Goal: Communication & Community: Answer question/provide support

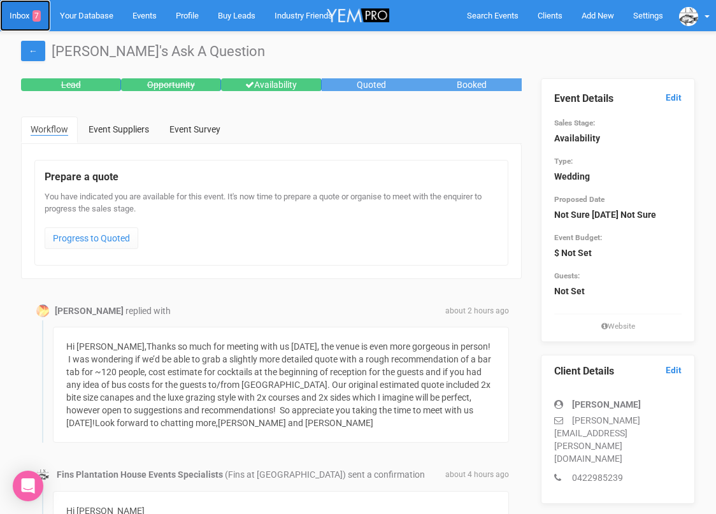
click at [25, 19] on link "Inbox 7" at bounding box center [25, 15] width 50 height 31
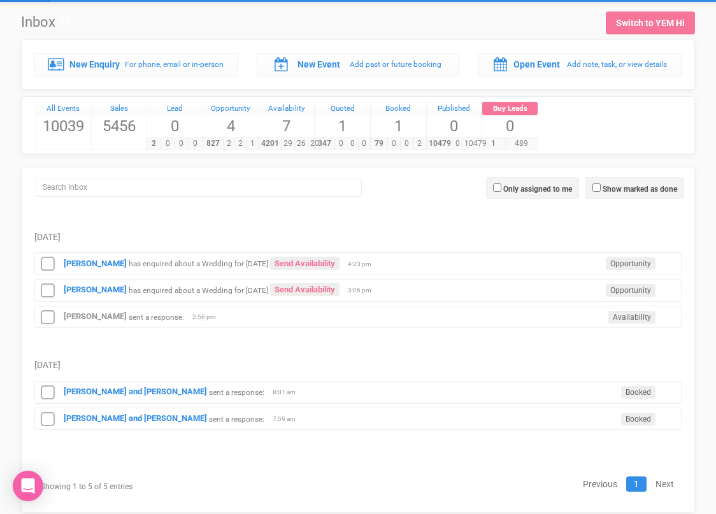
scroll to position [32, 0]
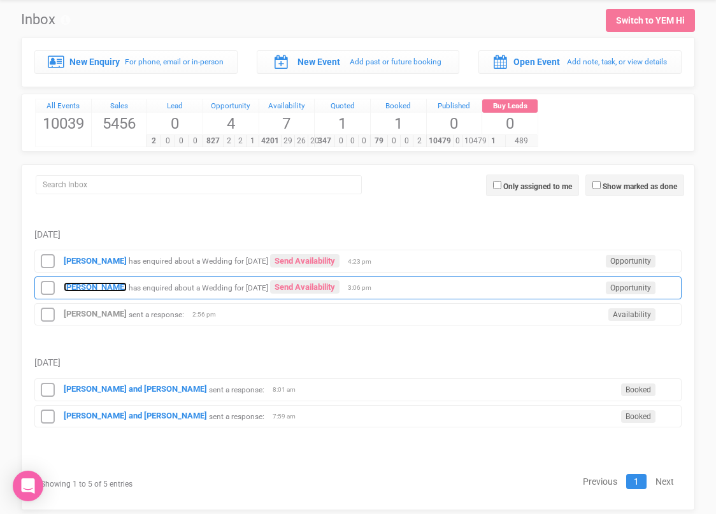
click at [100, 289] on strong "Melanie Seale" at bounding box center [95, 287] width 63 height 10
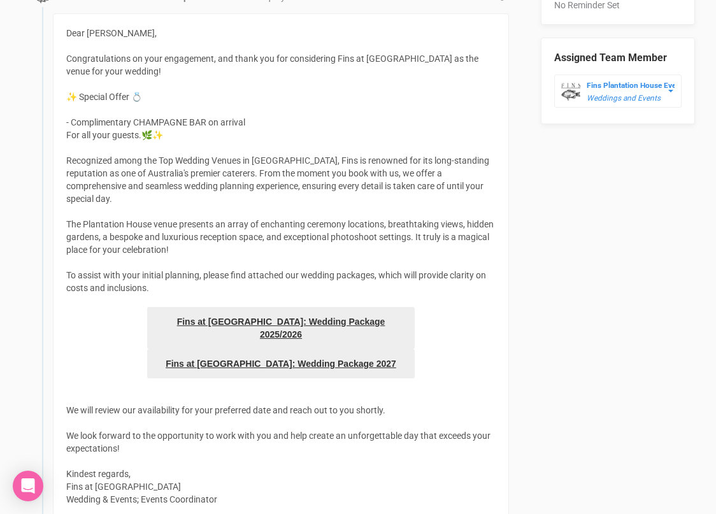
scroll to position [330, 0]
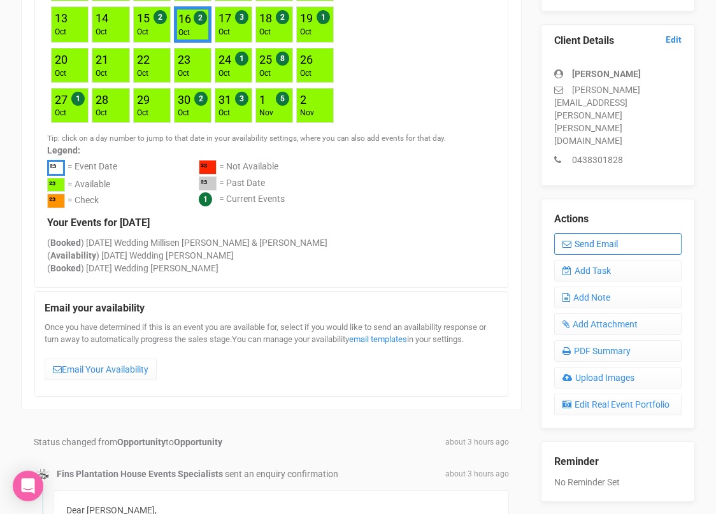
click at [582, 233] on link "Send Email" at bounding box center [617, 244] width 127 height 22
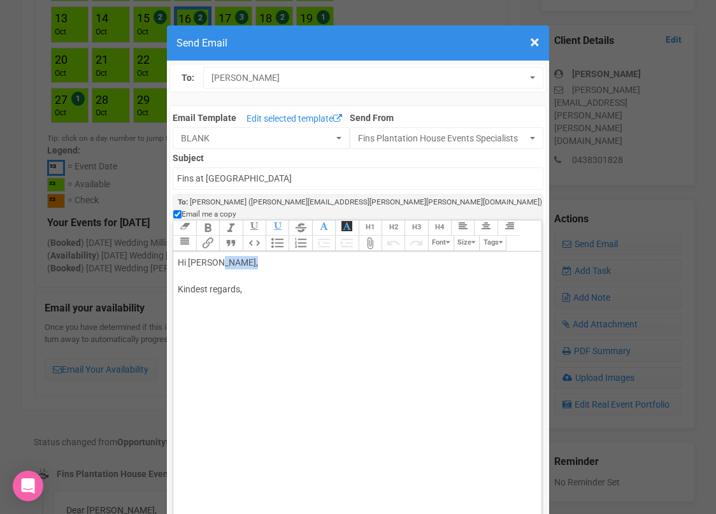
drag, startPoint x: 220, startPoint y: 250, endPoint x: 259, endPoint y: 249, distance: 39.5
click at [256, 256] on div "Hi Melanie Seale, Kindest regards," at bounding box center [355, 289] width 354 height 67
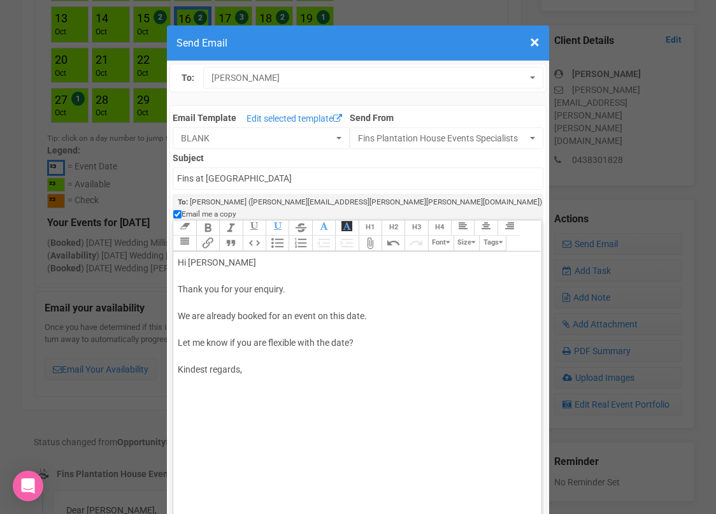
click at [264, 358] on div "Hi Melanie Thank you for your enquiry. We are already booked for an event on th…" at bounding box center [355, 329] width 354 height 147
type trix-editor "<div>Hi Melanie<br><br>Thank you for your enquiry.<br><br>We are already booked…"
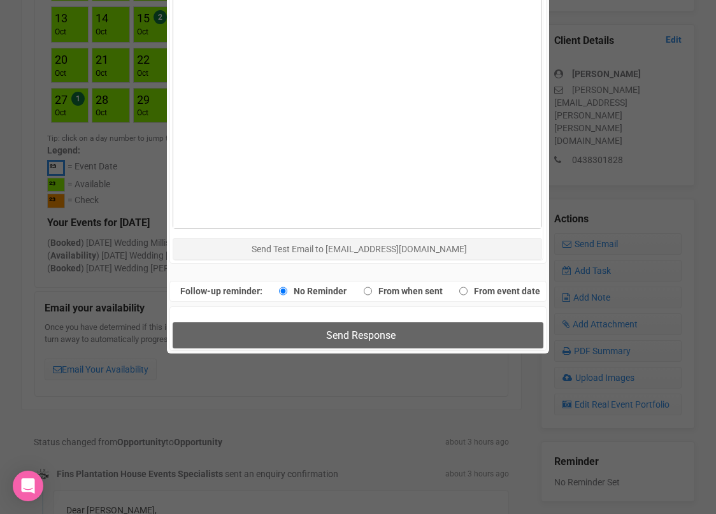
scroll to position [769, 0]
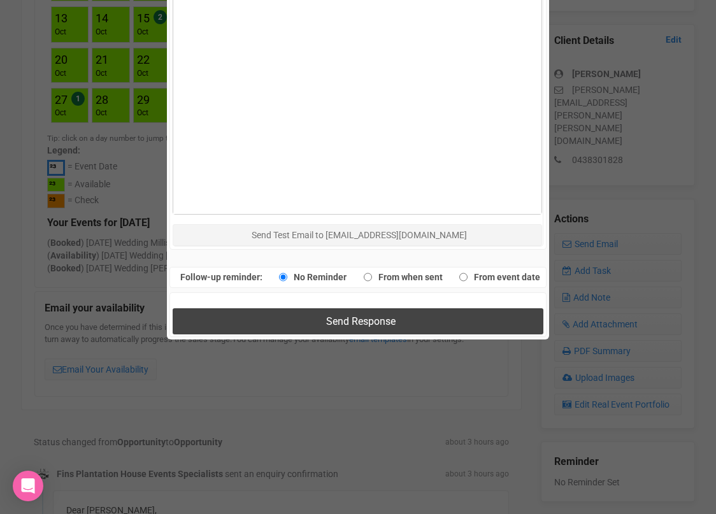
click at [305, 308] on button "Send Response" at bounding box center [358, 321] width 370 height 26
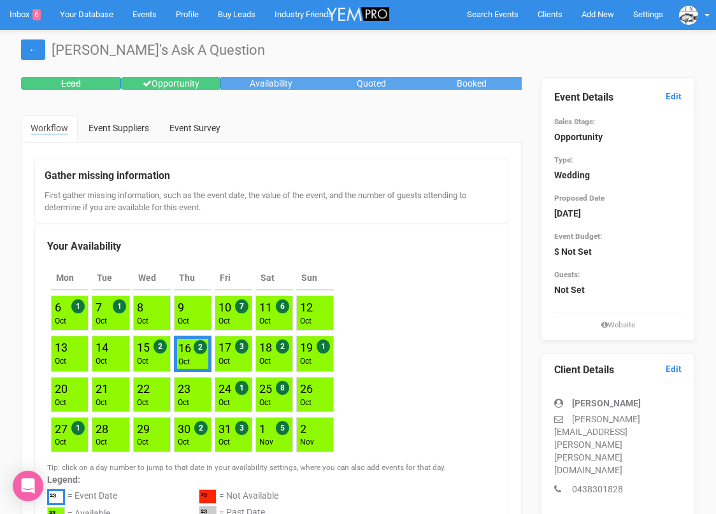
scroll to position [0, 0]
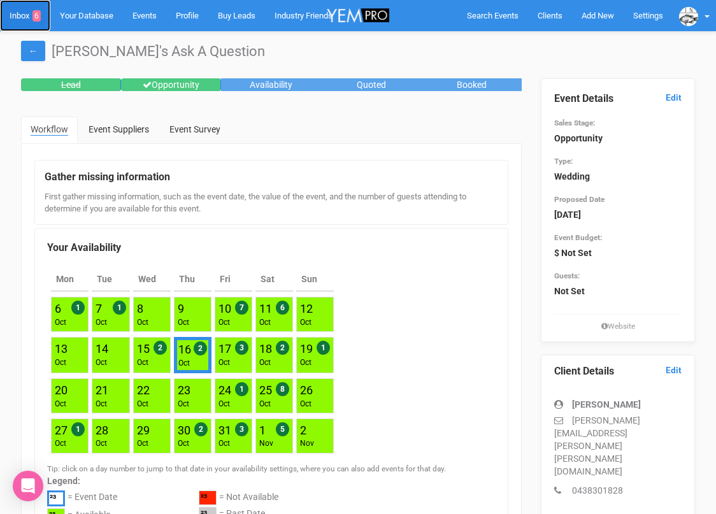
click at [29, 15] on link "Inbox 6" at bounding box center [25, 15] width 50 height 31
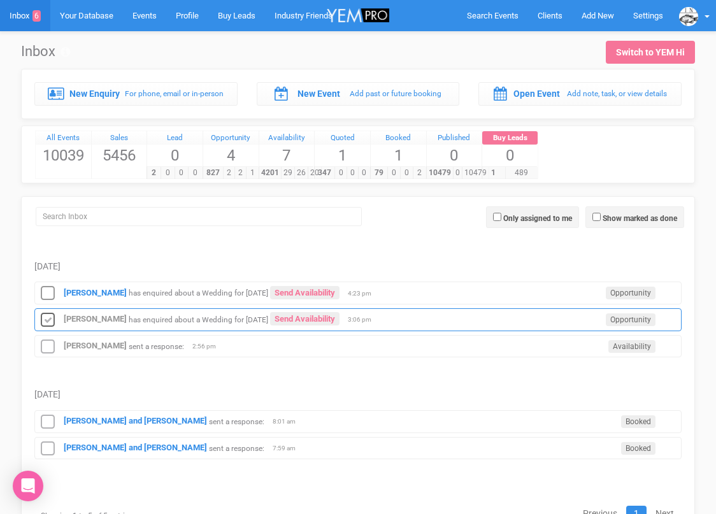
click at [46, 318] on icon at bounding box center [47, 320] width 19 height 17
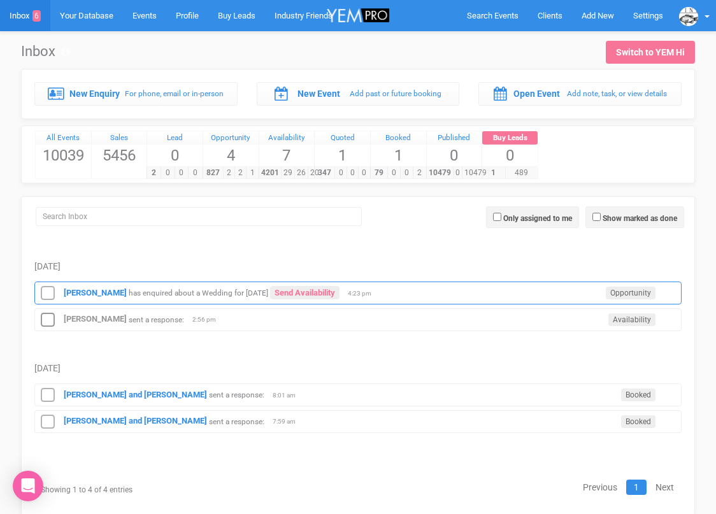
scroll to position [33, 0]
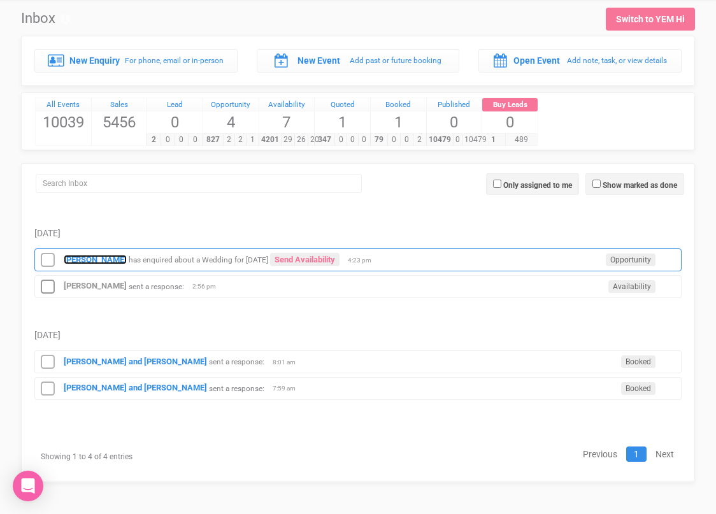
click at [90, 260] on strong "[PERSON_NAME]" at bounding box center [95, 260] width 63 height 10
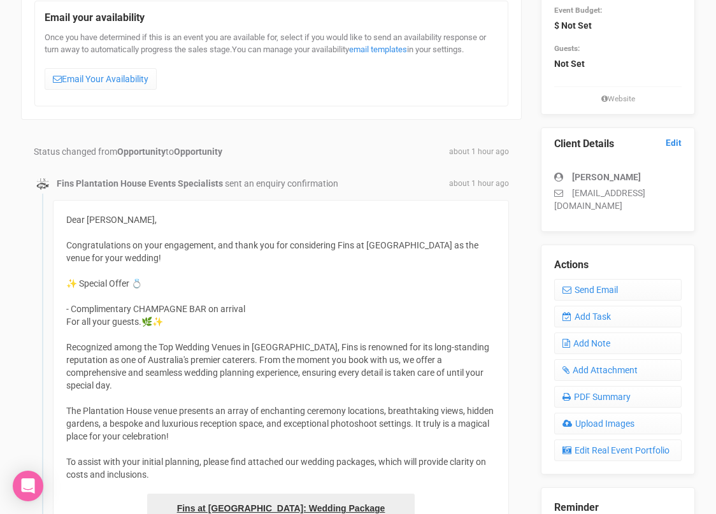
scroll to position [222, 0]
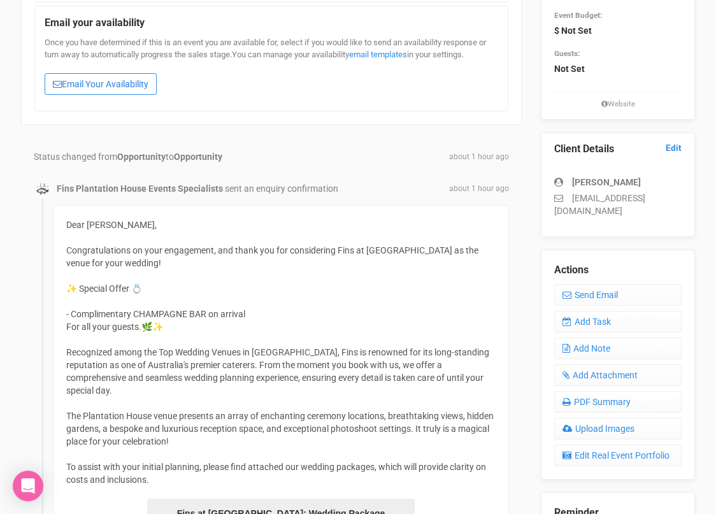
click at [87, 87] on link "Email Your Availability" at bounding box center [101, 84] width 112 height 22
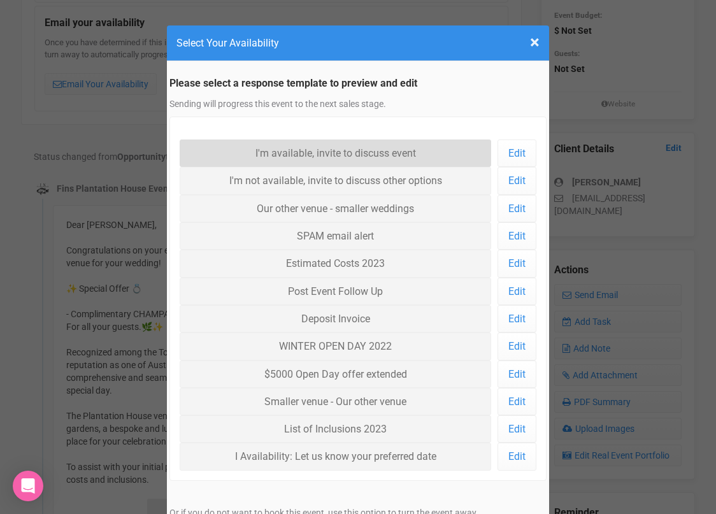
click at [251, 158] on link "I'm available, invite to discuss event" at bounding box center [335, 152] width 311 height 27
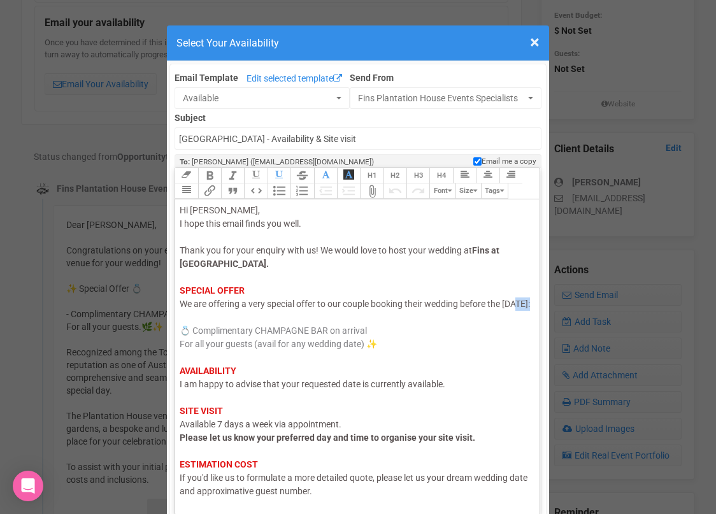
drag, startPoint x: 194, startPoint y: 318, endPoint x: 178, endPoint y: 318, distance: 15.3
click at [178, 318] on trix-editor "Hi Jenna, I hope this email finds you well. Thank you for your enquiry with us!…" at bounding box center [357, 353] width 364 height 308
click at [212, 389] on span "I am happy to advise that your requested date is currently available." at bounding box center [313, 384] width 266 height 10
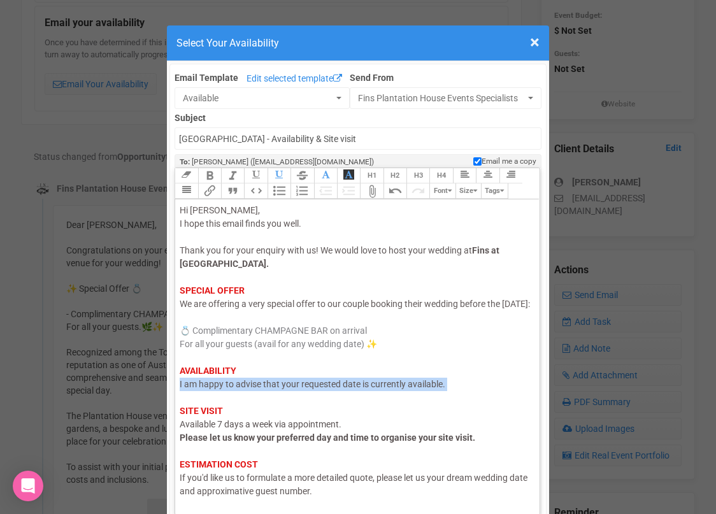
click at [212, 389] on span "I am happy to advise that your requested date is currently available." at bounding box center [313, 384] width 266 height 10
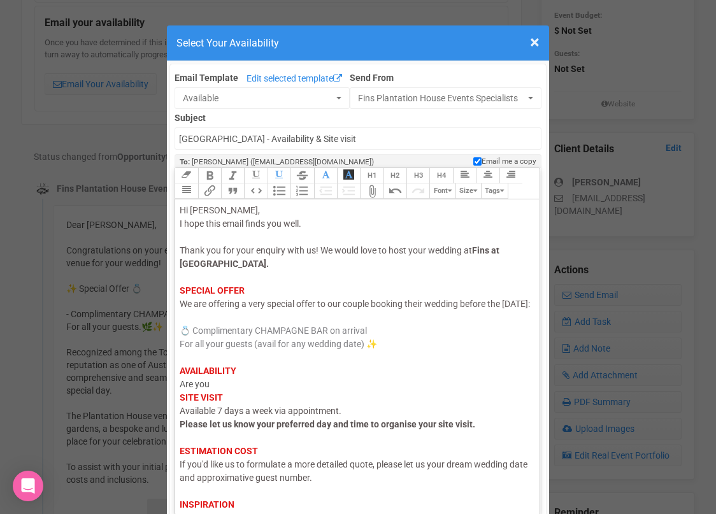
click at [429, 250] on span "Thank you for your enquiry with us! We would love to host your wedding at" at bounding box center [326, 250] width 292 height 10
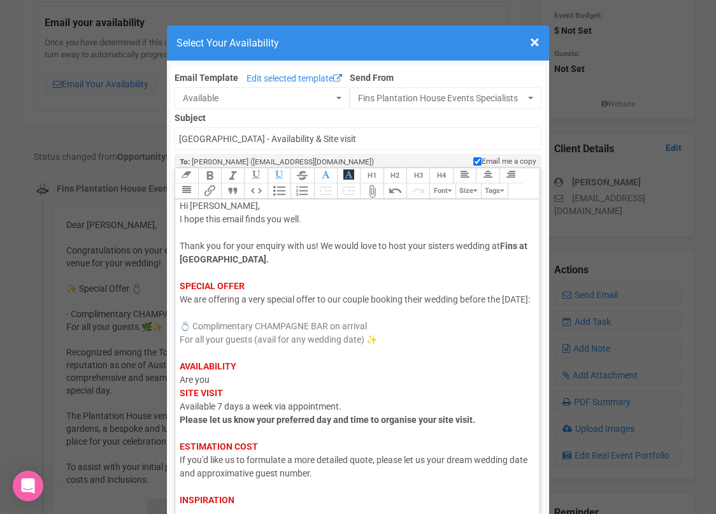
click at [276, 391] on div "Hi Jenna, I hope this email finds you well. Thank you for your enquiry with us!…" at bounding box center [355, 373] width 351 height 348
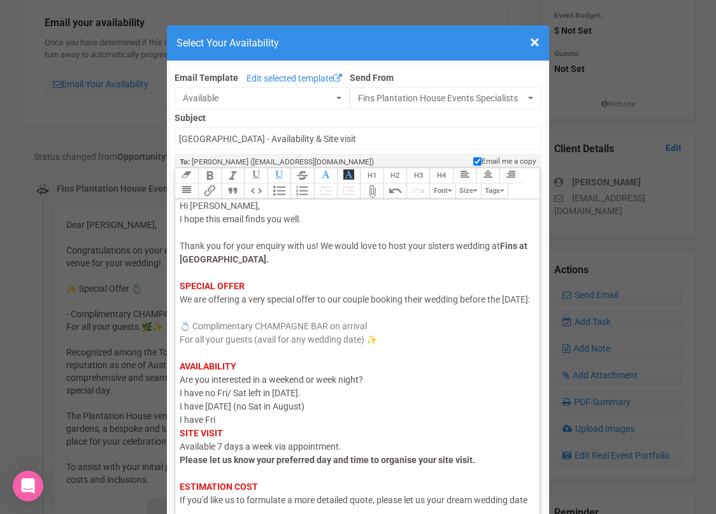
click at [330, 407] on div "Hi Jenna, I hope this email finds you well. Thank you for your enquiry with us!…" at bounding box center [355, 393] width 351 height 388
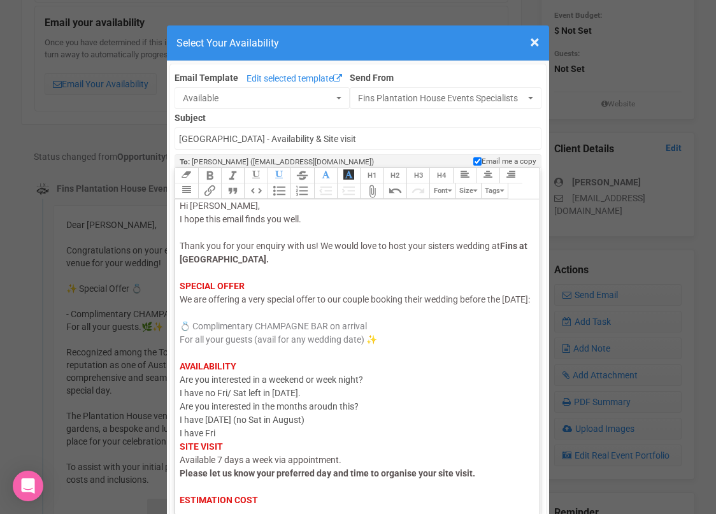
click at [348, 405] on div "Hi Jenna, I hope this email finds you well. Thank you for your enquiry with us!…" at bounding box center [355, 399] width 351 height 401
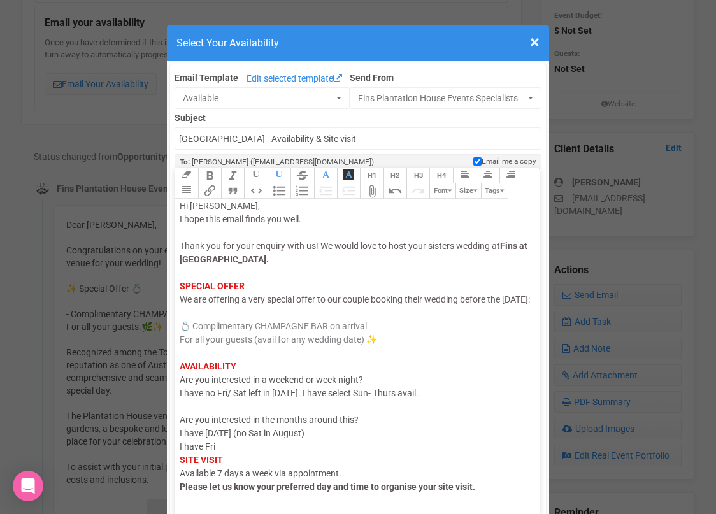
click at [364, 433] on div "Hi Jenna, I hope this email finds you well. Thank you for your enquiry with us!…" at bounding box center [355, 406] width 351 height 415
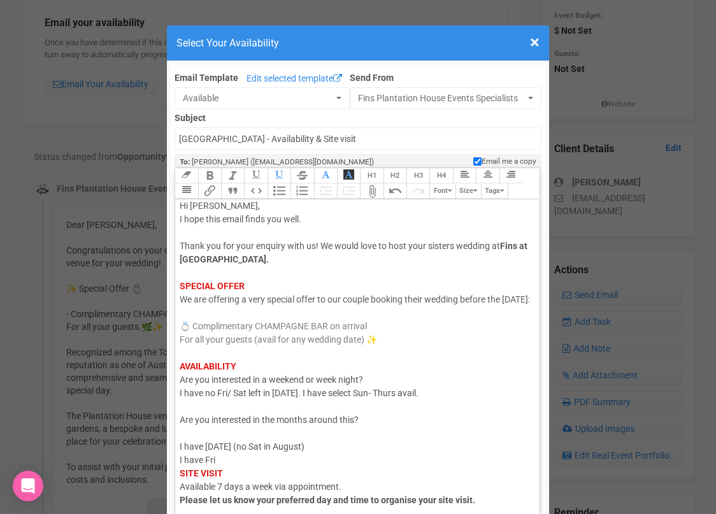
click at [355, 460] on div "Hi Jenna, I hope this email finds you well. Thank you for your enquiry with us!…" at bounding box center [355, 413] width 351 height 428
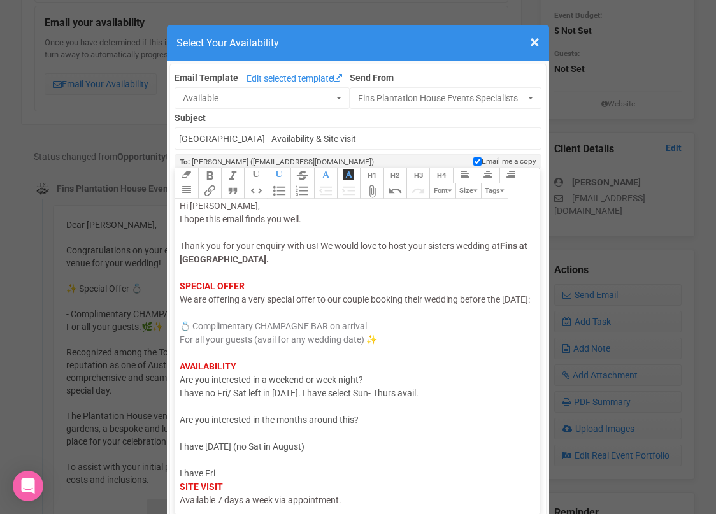
scroll to position [22, 0]
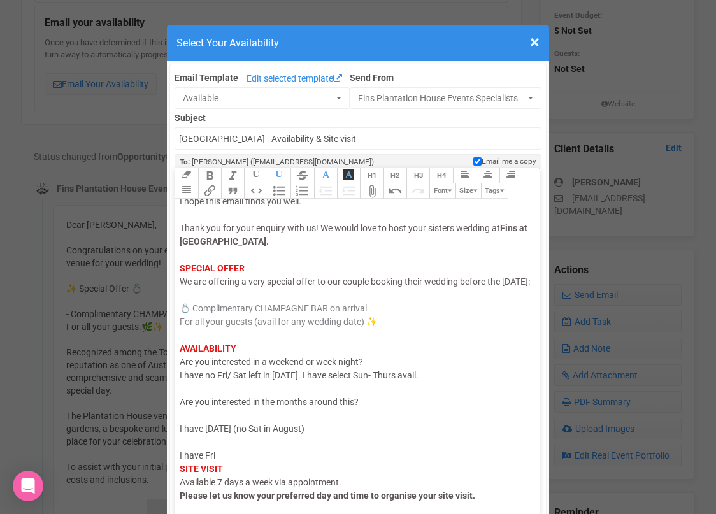
click at [274, 464] on div "Hi Jenna, I hope this email finds you well. Thank you for your enquiry with us!…" at bounding box center [355, 401] width 351 height 441
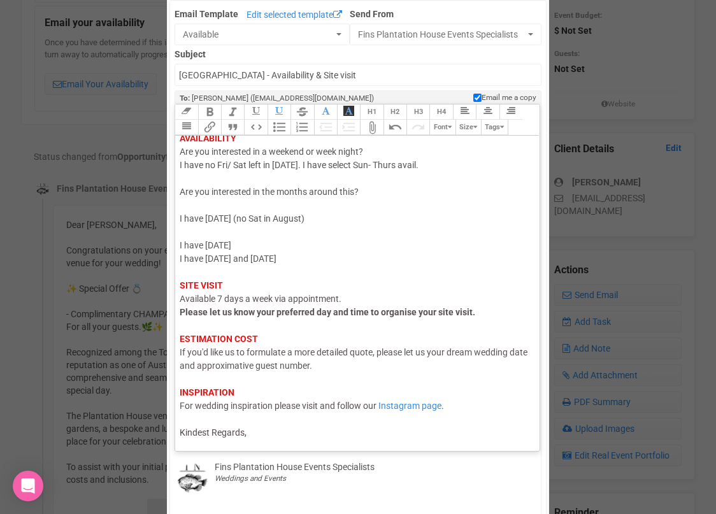
scroll to position [106, 0]
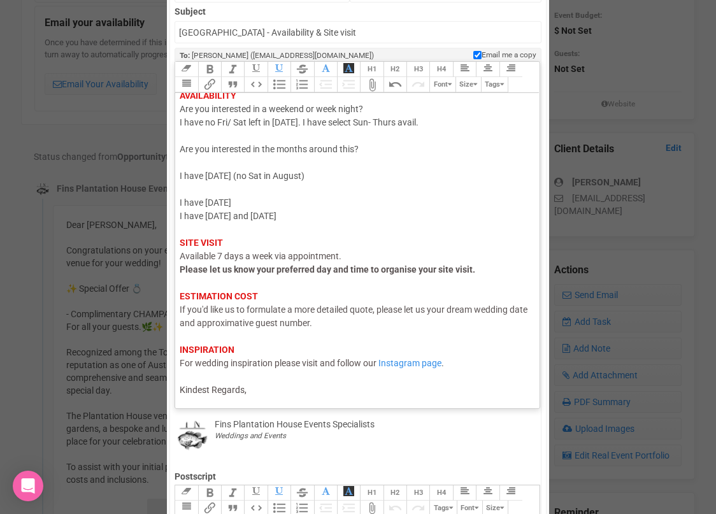
click at [265, 391] on div "Hi Jenna, I hope this email finds you well. Thank you for your enquiry with us!…" at bounding box center [355, 163] width 351 height 468
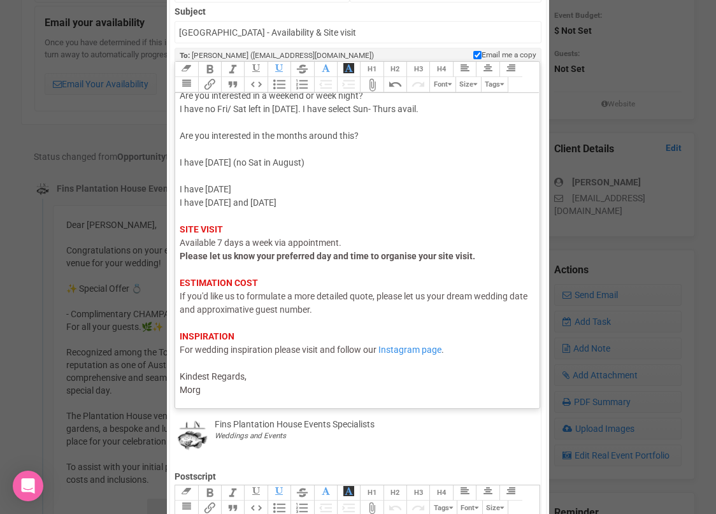
type trix-editor "<div><span style="color: rgb(95, 88, 88);">Hi Jenna,</span><br><span style="col…"
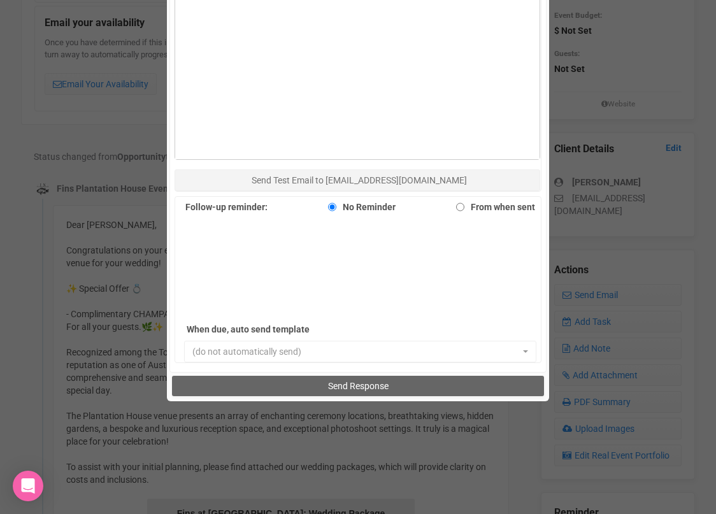
scroll to position [832, 0]
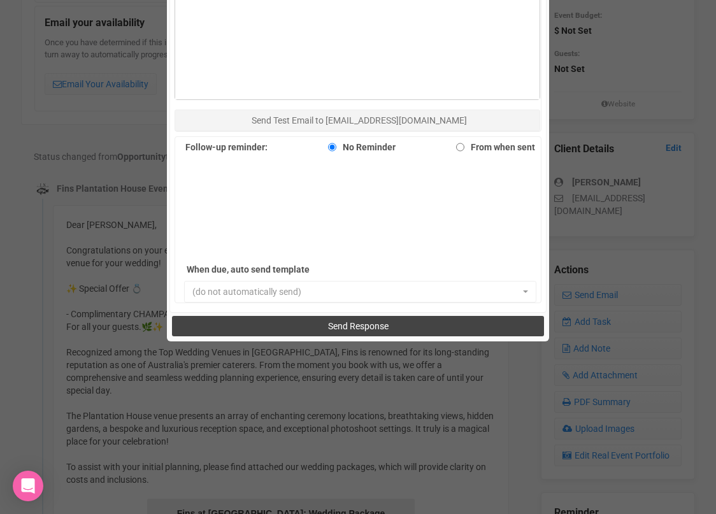
click at [267, 323] on button "Send Response" at bounding box center [357, 326] width 371 height 20
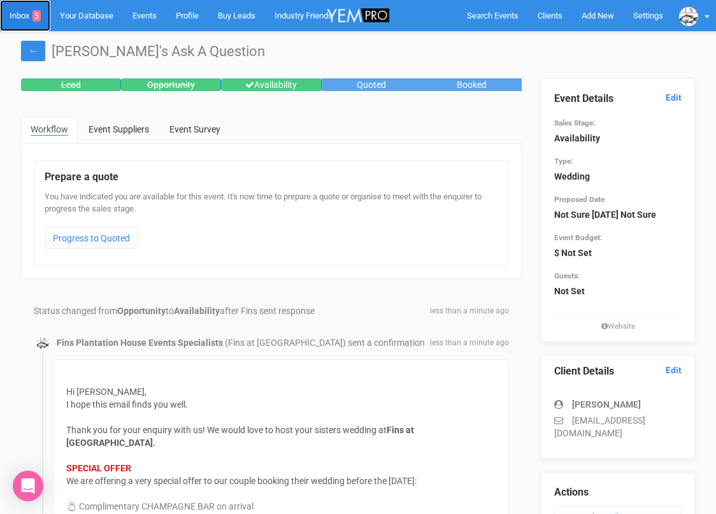
click at [18, 13] on link "Inbox 5" at bounding box center [25, 15] width 50 height 31
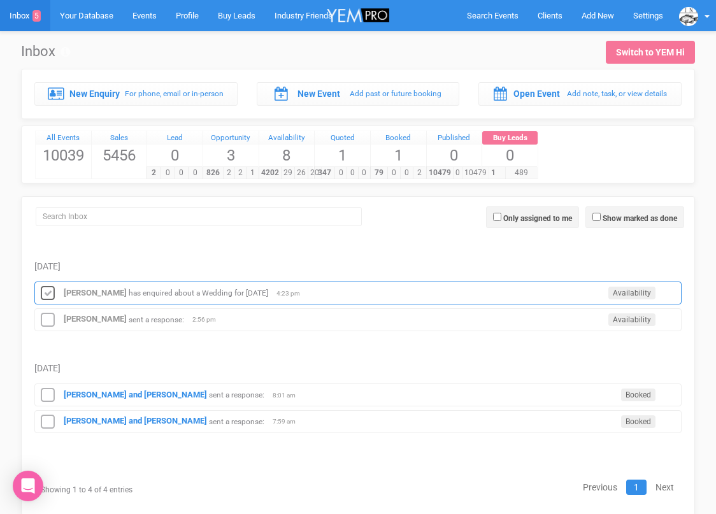
click at [47, 292] on icon at bounding box center [47, 293] width 19 height 17
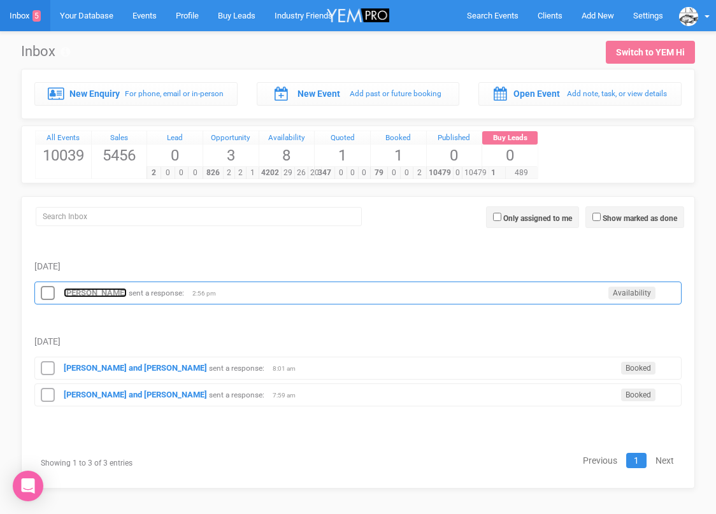
click at [95, 290] on strong "[PERSON_NAME]" at bounding box center [95, 293] width 63 height 10
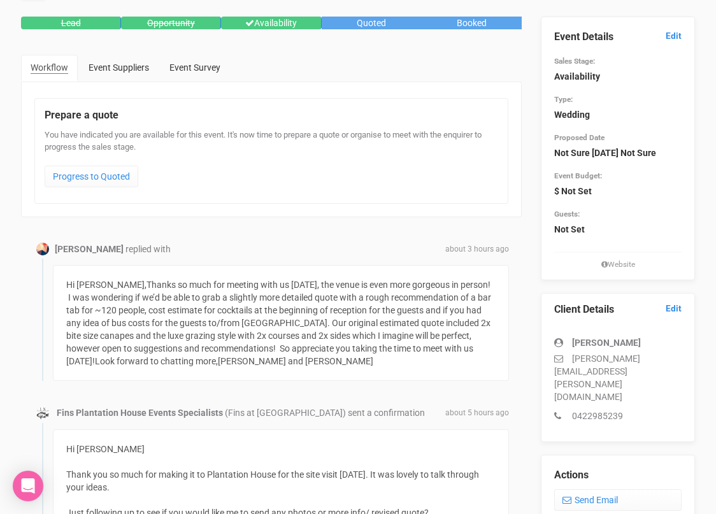
scroll to position [107, 0]
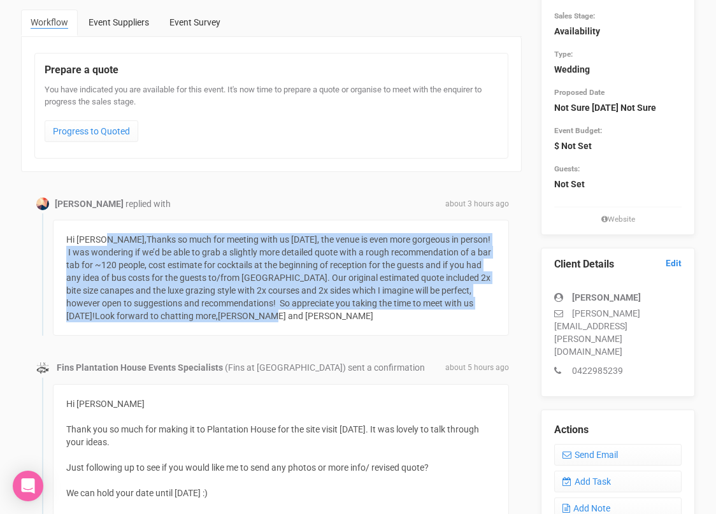
drag, startPoint x: 238, startPoint y: 320, endPoint x: 59, endPoint y: 241, distance: 195.8
click at [59, 241] on div "Hi [PERSON_NAME],Thanks so much for meeting with us [DATE], the venue is even m…" at bounding box center [281, 278] width 456 height 116
copy div "Hi [PERSON_NAME],Thanks so much for meeting with us [DATE], the venue is even m…"
click at [581, 444] on link "Send Email" at bounding box center [617, 455] width 127 height 22
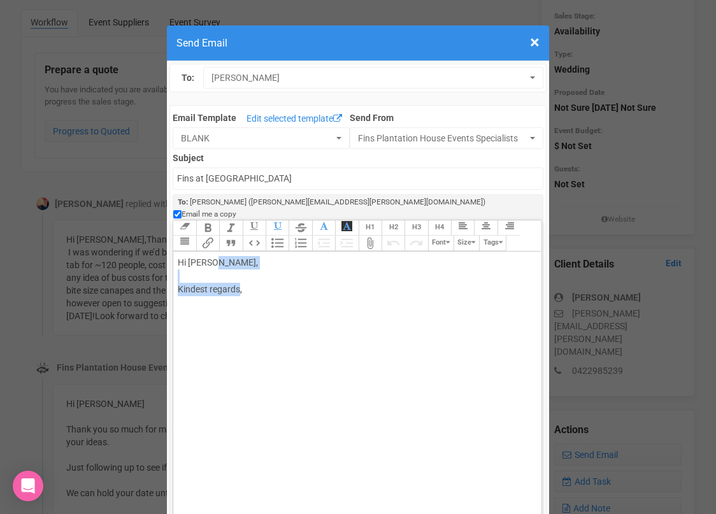
drag, startPoint x: 211, startPoint y: 252, endPoint x: 241, endPoint y: 276, distance: 38.9
click at [241, 278] on div "Hi [PERSON_NAME], Kindest regards," at bounding box center [355, 289] width 354 height 67
paste trix-editor "<br><br><span style="background-color: rgb(255, 255, 255); font-family: Roboto,…"
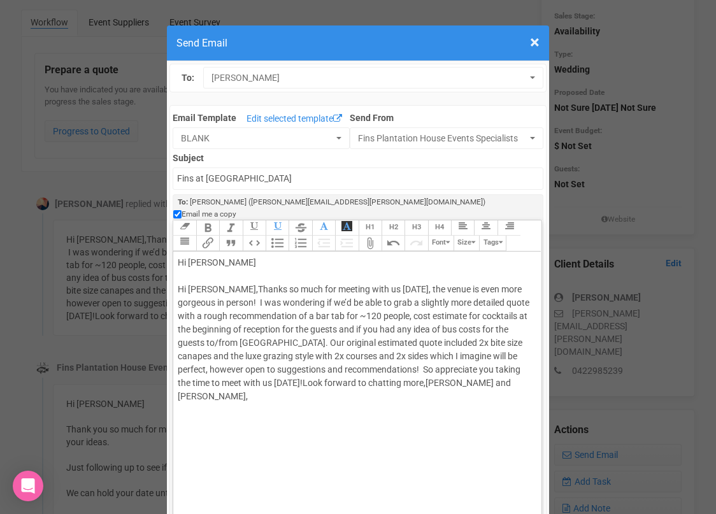
click at [234, 268] on div "Hi [PERSON_NAME],Thanks so much for meeting with us [DATE], the venue is even m…" at bounding box center [355, 343] width 354 height 174
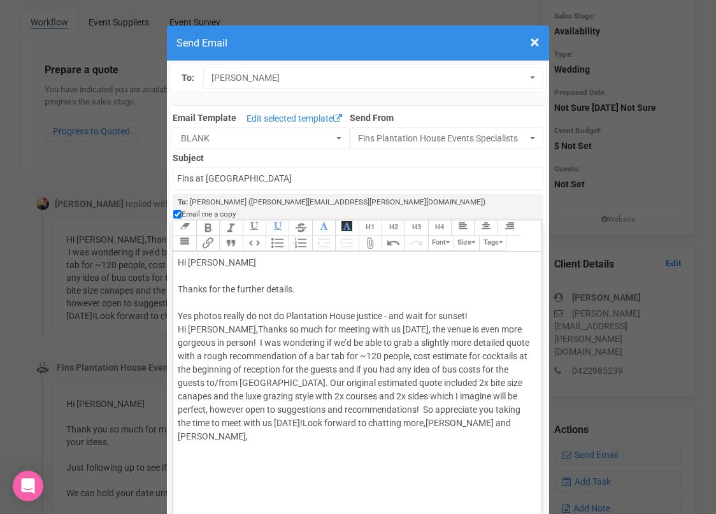
click at [479, 306] on div "Hi [PERSON_NAME] Thanks for the further details. Yes photos really do not do Pl…" at bounding box center [355, 363] width 354 height 214
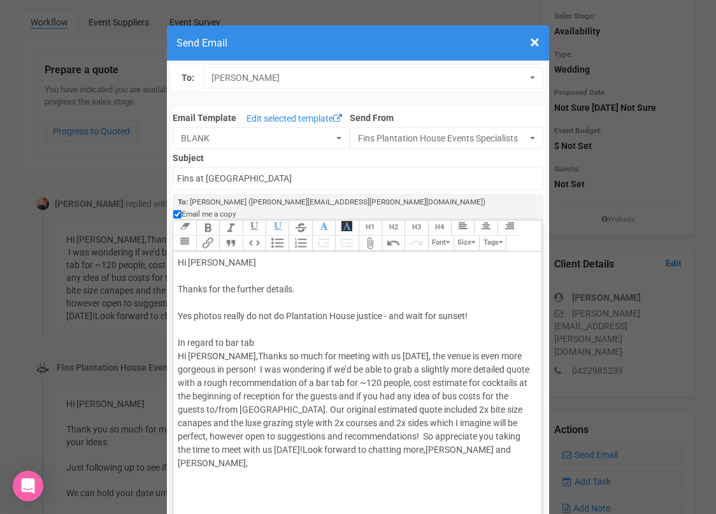
click at [486, 304] on div "Hi [PERSON_NAME] Thanks for the further details. Yes photos really do not do Pl…" at bounding box center [355, 376] width 354 height 241
click at [388, 278] on div "Hi [PERSON_NAME] Thanks for the further details. Yes photos really do not do Pl…" at bounding box center [355, 376] width 354 height 241
click at [323, 332] on div "Hi [PERSON_NAME] Thanks for the further details. Yes photos really do not do Pl…" at bounding box center [355, 376] width 354 height 241
click at [227, 329] on div "Hi [PERSON_NAME] Thanks for the further details. Yes photos really do not do Pl…" at bounding box center [355, 376] width 354 height 241
click at [267, 330] on div "Hi [PERSON_NAME] Thanks for the further details. Yes photos really do not do Pl…" at bounding box center [355, 376] width 354 height 241
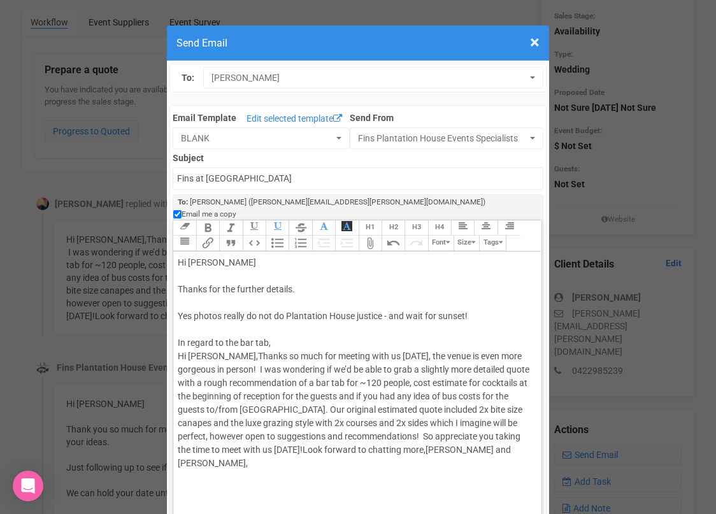
click at [197, 451] on div "Hi [PERSON_NAME] Thanks for the further details. Yes photos really do not do Pl…" at bounding box center [355, 376] width 354 height 241
paste trix-editor "<lor>Ip Dolor <si><am>Consec adi eli seddoei tempori.&utla; <et><do>Mag aliqua …"
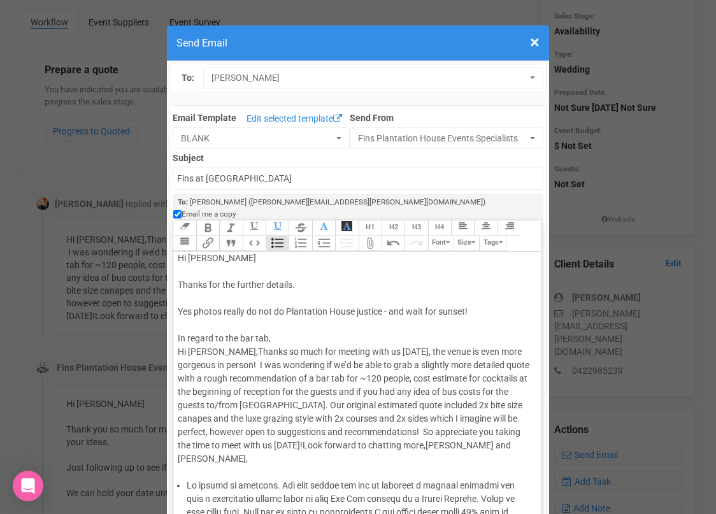
scroll to position [0, 0]
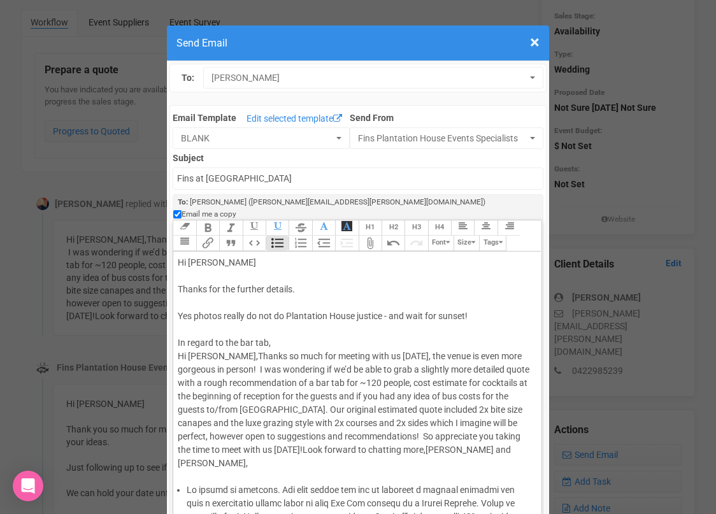
click at [305, 276] on div "Hi [PERSON_NAME] Thanks for the further details. Yes photos really do not do Pl…" at bounding box center [355, 369] width 354 height 227
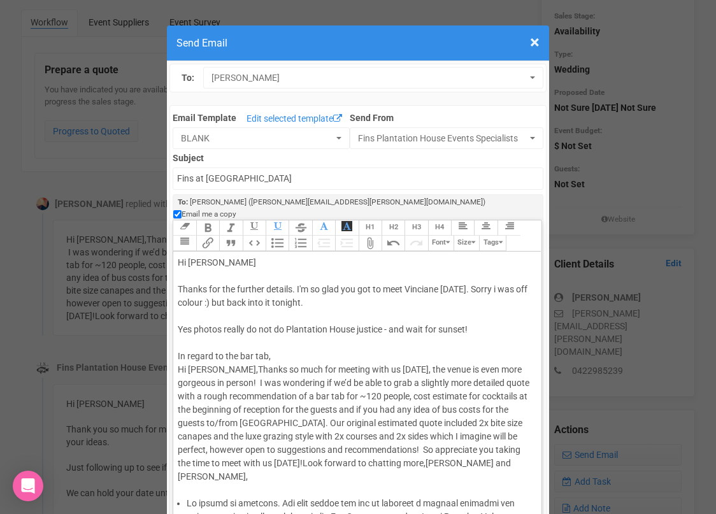
click at [408, 317] on div "Hi [PERSON_NAME] Thanks for the further details. I'm so glad you got to meet Vi…" at bounding box center [355, 376] width 354 height 241
click at [316, 343] on div "Hi [PERSON_NAME] Thanks for the further details. I'm so glad you got to meet Vi…" at bounding box center [355, 376] width 354 height 241
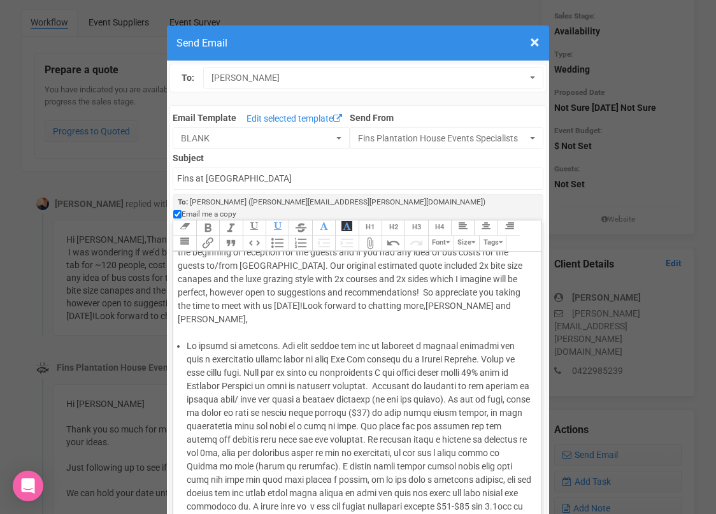
scroll to position [158, 0]
click at [345, 411] on li at bounding box center [359, 486] width 345 height 294
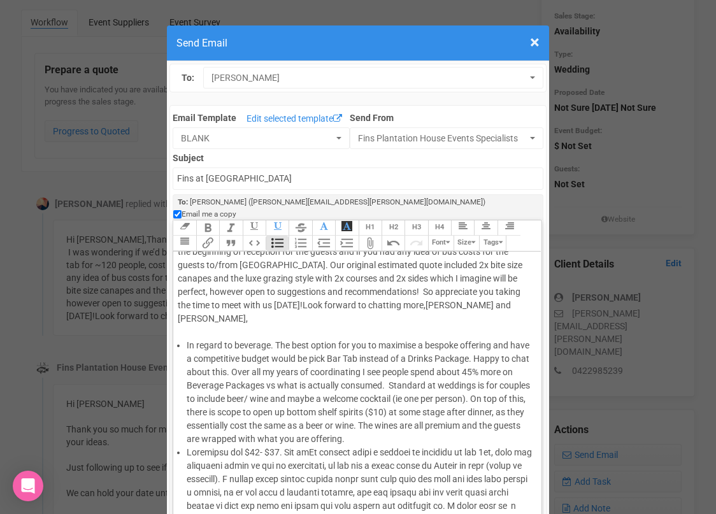
scroll to position [159, 0]
drag, startPoint x: 411, startPoint y: 423, endPoint x: 389, endPoint y: 425, distance: 21.7
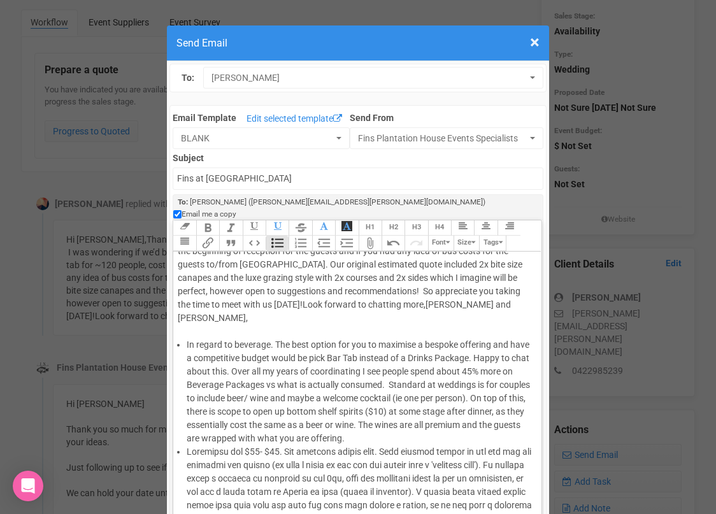
drag, startPoint x: 423, startPoint y: 440, endPoint x: 338, endPoint y: 439, distance: 85.3
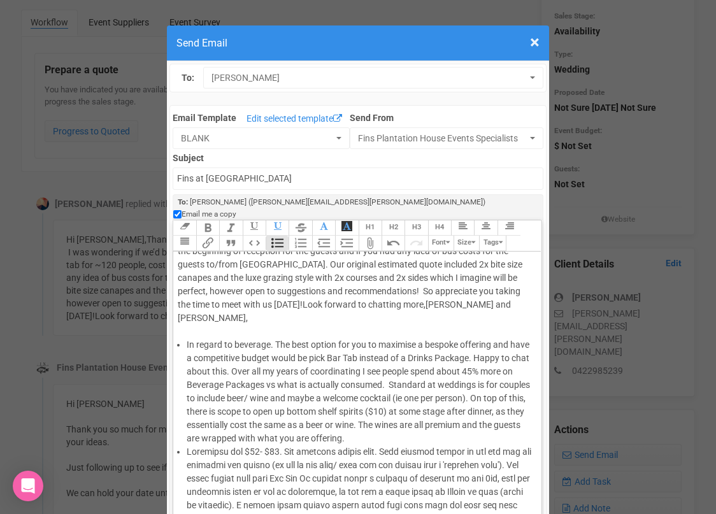
drag, startPoint x: 239, startPoint y: 454, endPoint x: 183, endPoint y: 454, distance: 56.0
click at [183, 454] on ul "In regard to beverage. The best option for you to maximise a bespoke offering a…" at bounding box center [355, 505] width 354 height 334
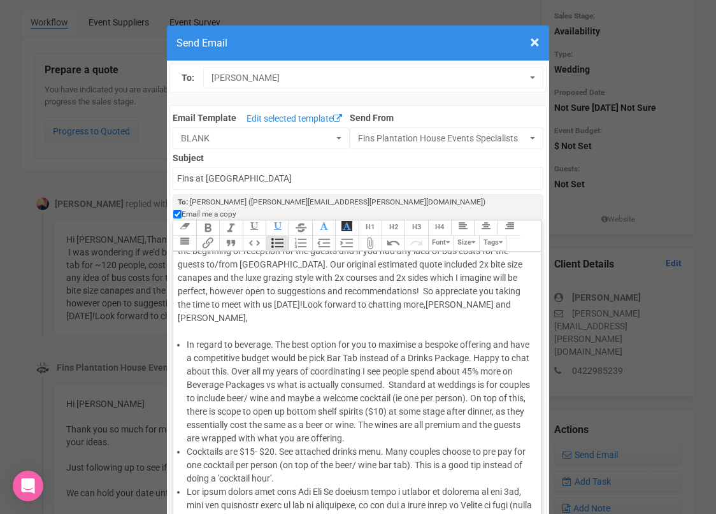
drag, startPoint x: 336, startPoint y: 466, endPoint x: 270, endPoint y: 468, distance: 65.6
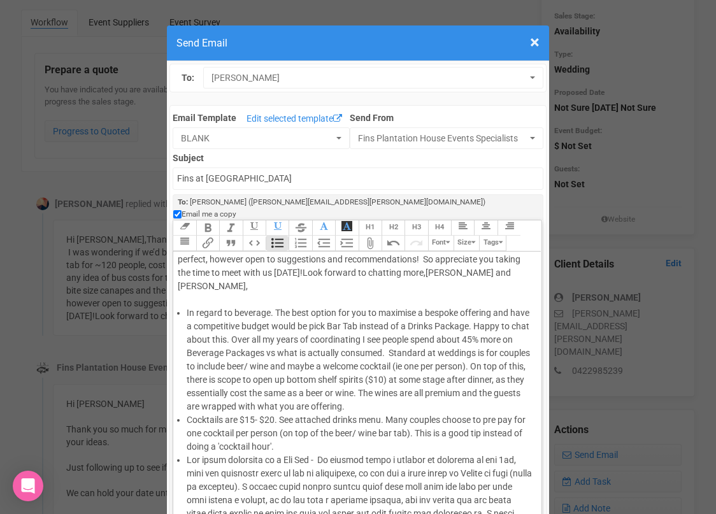
scroll to position [194, 0]
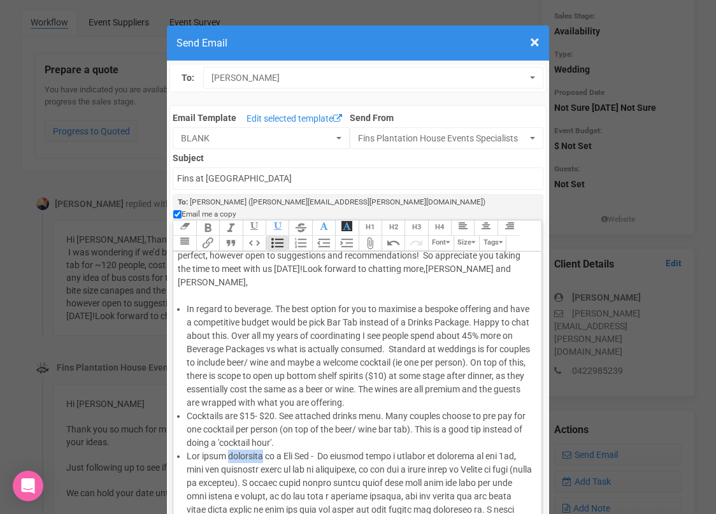
drag, startPoint x: 267, startPoint y: 430, endPoint x: 228, endPoint y: 430, distance: 38.8
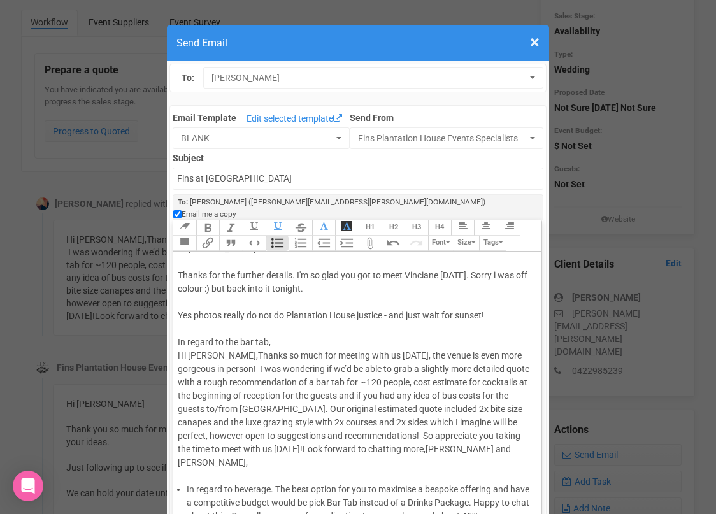
scroll to position [0, 0]
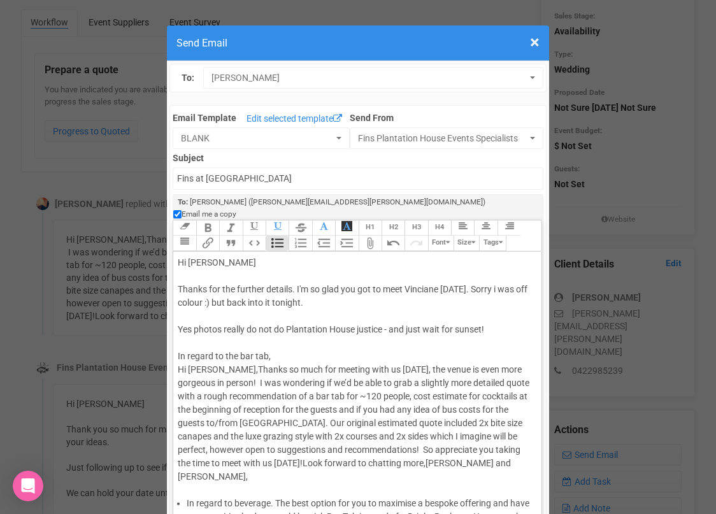
click at [204, 292] on div "Hi [PERSON_NAME] Thanks for the further details. I'm so glad you got to meet Vi…" at bounding box center [355, 376] width 354 height 241
drag, startPoint x: 292, startPoint y: 287, endPoint x: 272, endPoint y: 287, distance: 19.7
click at [272, 287] on div "Hi [PERSON_NAME] Thanks for the further details. I'm so glad you got to meet Vi…" at bounding box center [355, 376] width 354 height 241
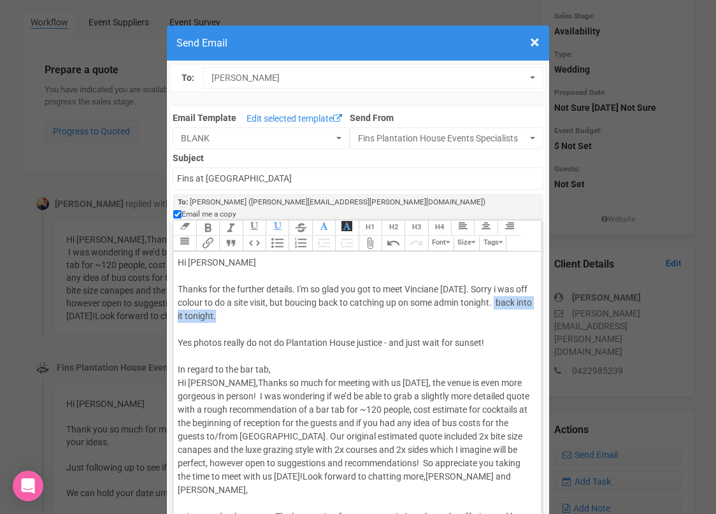
drag, startPoint x: 498, startPoint y: 290, endPoint x: 495, endPoint y: 301, distance: 11.1
click at [495, 301] on div "Hi [PERSON_NAME] Thanks for the further details. I'm so glad you got to meet Vi…" at bounding box center [355, 383] width 354 height 254
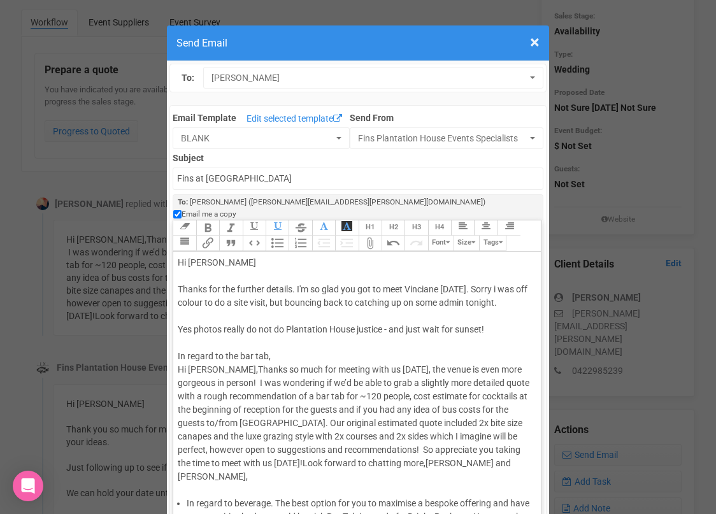
click at [194, 316] on div "Hi [PERSON_NAME] Thanks for the further details. I'm so glad you got to meet Vi…" at bounding box center [355, 376] width 354 height 241
click at [331, 316] on div "Hi [PERSON_NAME] Thanks for the further details. I'm so glad you got to meet Vi…" at bounding box center [355, 376] width 354 height 241
click at [504, 316] on div "Hi [PERSON_NAME] Thanks for the further details. I'm so glad you got to meet Vi…" at bounding box center [355, 376] width 354 height 241
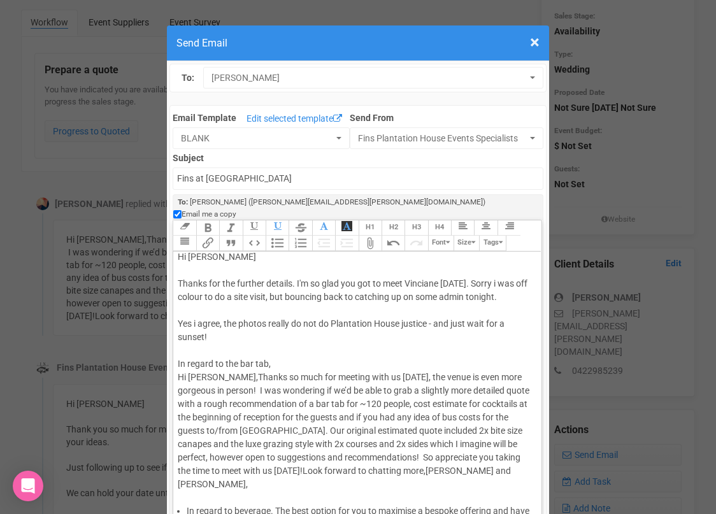
scroll to position [8, 0]
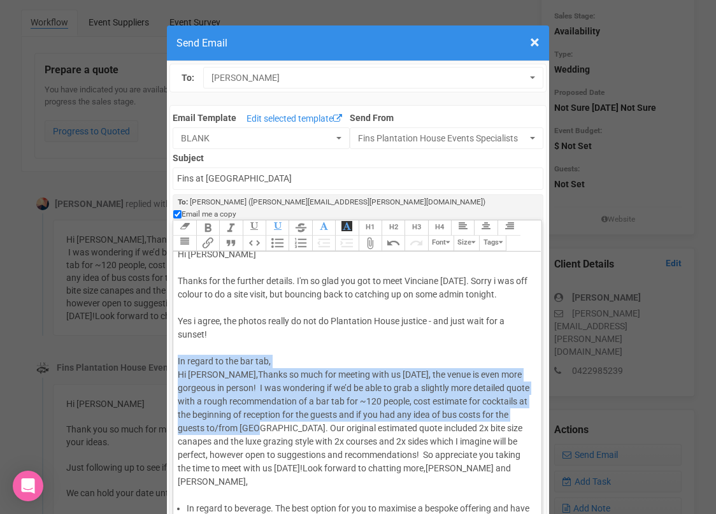
drag, startPoint x: 249, startPoint y: 415, endPoint x: 178, endPoint y: 351, distance: 95.6
click at [178, 351] on div "Hi [PERSON_NAME] Thanks for the further details. I'm so glad you got to meet Vi…" at bounding box center [355, 375] width 354 height 254
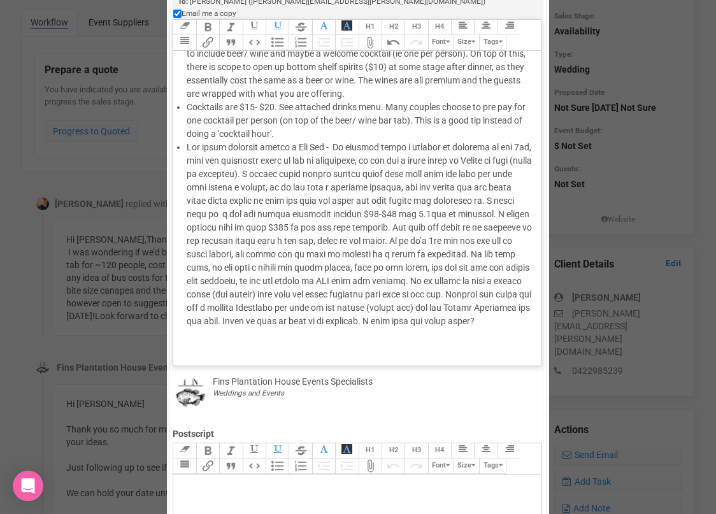
scroll to position [204, 0]
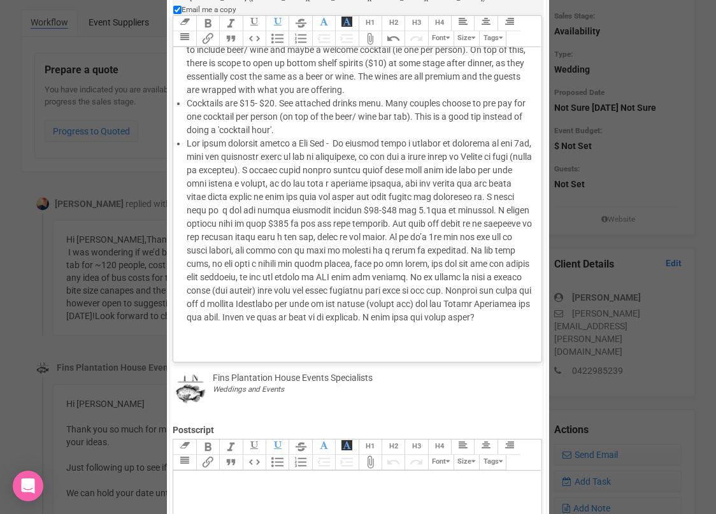
click at [223, 328] on div at bounding box center [355, 337] width 354 height 27
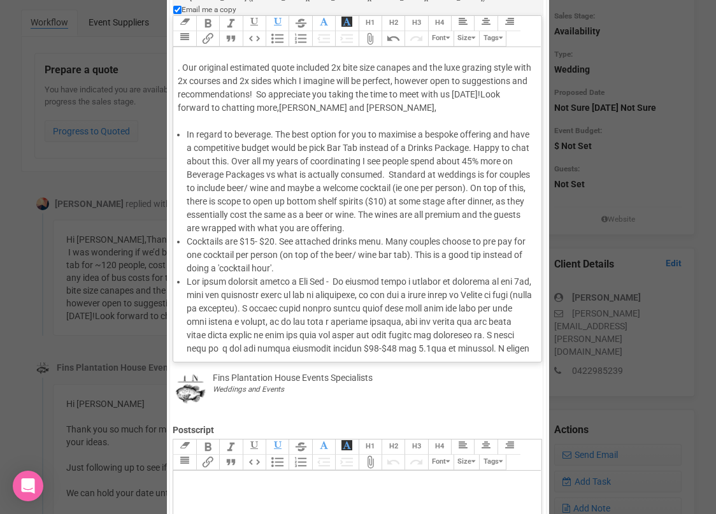
scroll to position [80, 0]
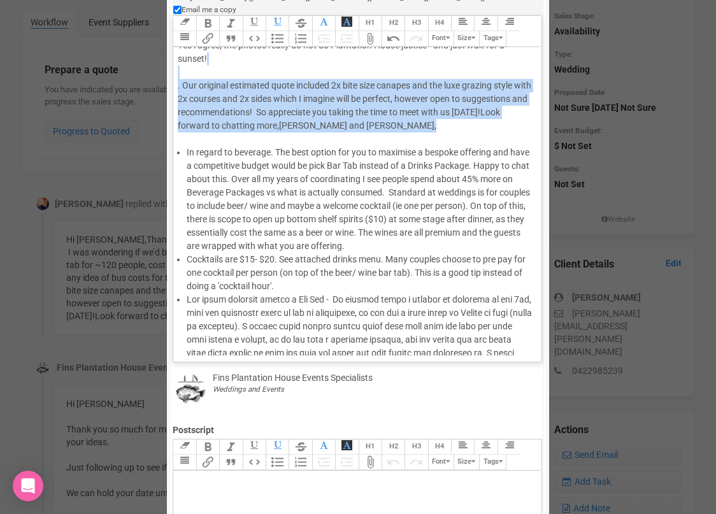
drag, startPoint x: 392, startPoint y: 115, endPoint x: 188, endPoint y: 65, distance: 209.7
click at [187, 65] on div "Hi [PERSON_NAME] Thanks for the further details. I'm so glad you got to meet Vi…" at bounding box center [355, 59] width 354 height 174
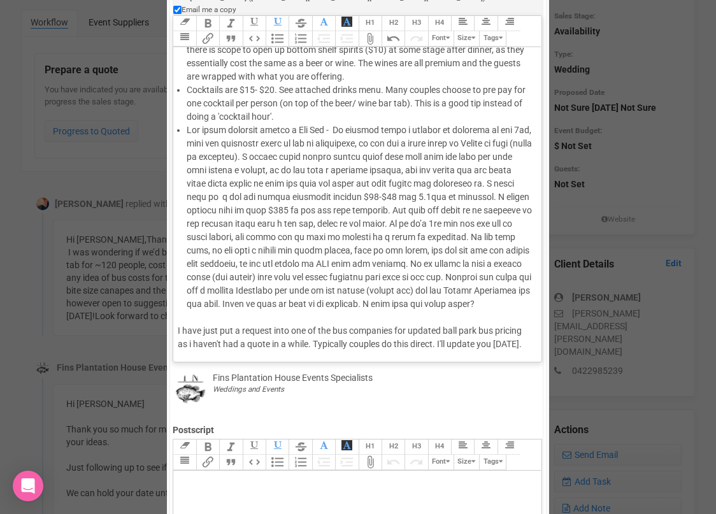
scroll to position [209, 0]
click at [526, 277] on li at bounding box center [359, 217] width 345 height 187
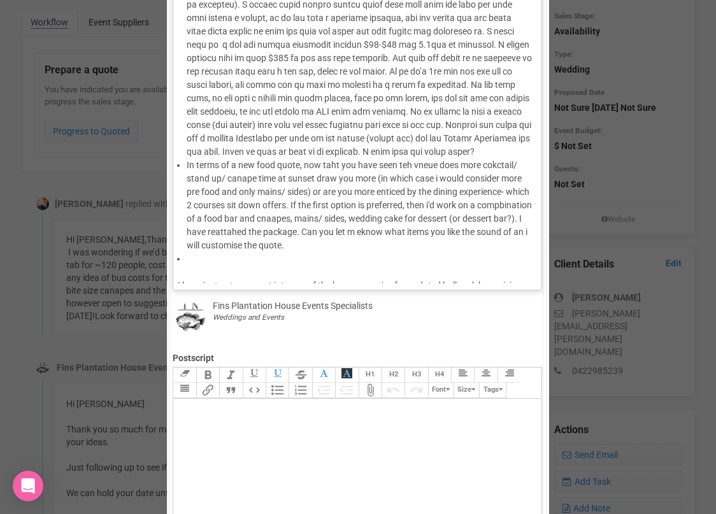
scroll to position [316, 0]
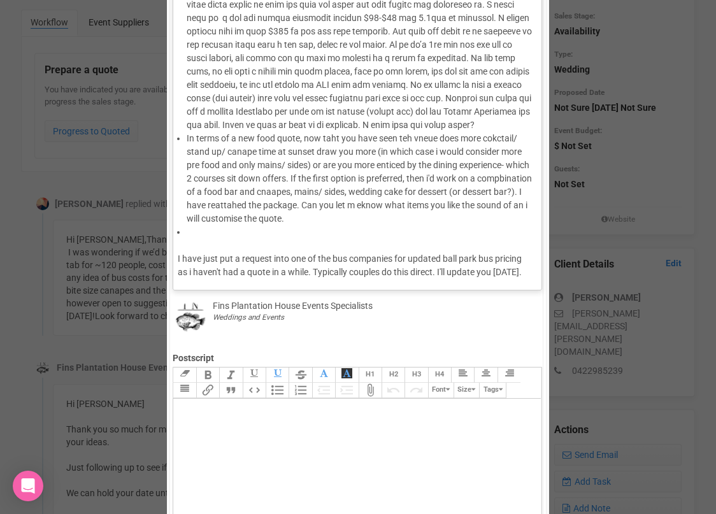
click at [178, 239] on div "I have just put a request into one of the bus companies for updated ball park b…" at bounding box center [355, 259] width 354 height 40
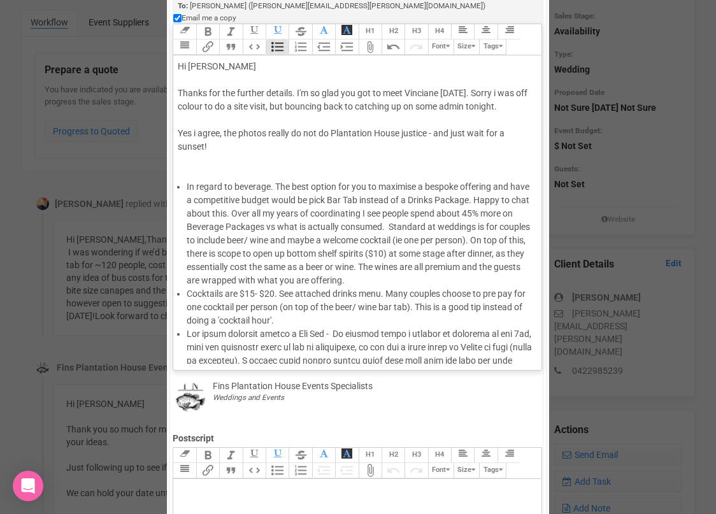
scroll to position [139, 0]
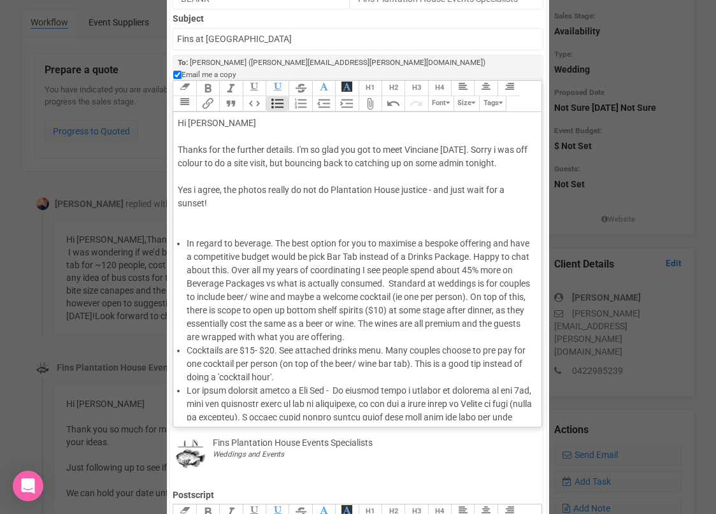
click at [200, 206] on div "Hi [PERSON_NAME] Thanks for the further details. I'm so glad you got to meet Vi…" at bounding box center [355, 177] width 354 height 120
click at [216, 194] on div "Hi [PERSON_NAME] Thanks for the further details. I'm so glad you got to meet Vi…" at bounding box center [355, 177] width 354 height 120
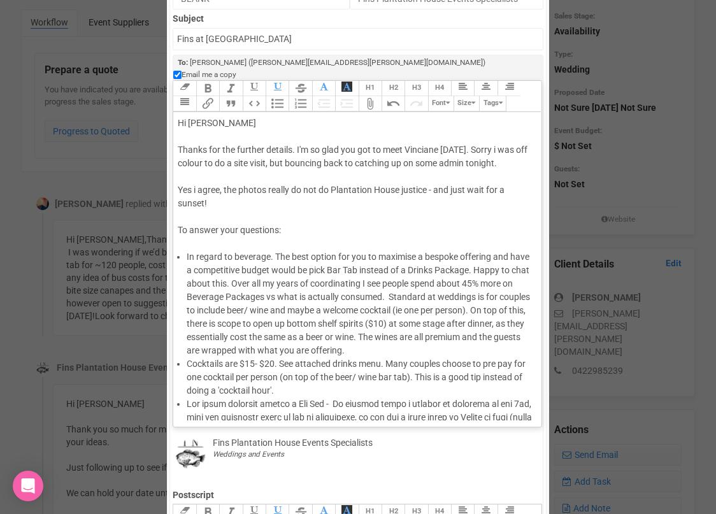
click at [181, 216] on div "Hi [PERSON_NAME] Thanks for the further details. I'm so glad you got to meet Vi…" at bounding box center [355, 184] width 354 height 134
click at [202, 139] on div "Hi [PERSON_NAME] Thanks for the further details. I'm so glad you got to meet Vi…" at bounding box center [355, 184] width 354 height 134
click at [224, 136] on div "Hi [PERSON_NAME] Thank yous for the further details. I'm so glad you got to mee…" at bounding box center [355, 184] width 354 height 134
drag, startPoint x: 236, startPoint y: 138, endPoint x: 243, endPoint y: 138, distance: 7.6
click at [243, 138] on div "Hi [PERSON_NAME] Thank you for the further details. I'm so glad you got to meet…" at bounding box center [355, 184] width 354 height 134
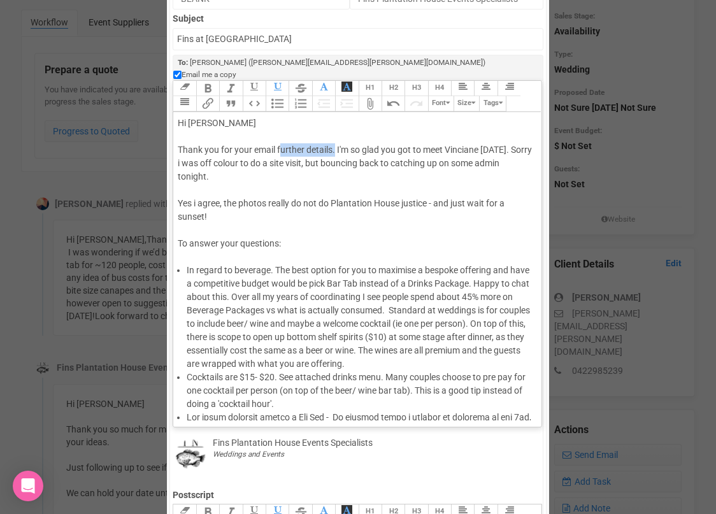
drag, startPoint x: 335, startPoint y: 136, endPoint x: 280, endPoint y: 134, distance: 55.4
click at [280, 134] on div "Hi [PERSON_NAME] Thank you for your email further details. I'm so glad you got …" at bounding box center [355, 190] width 354 height 147
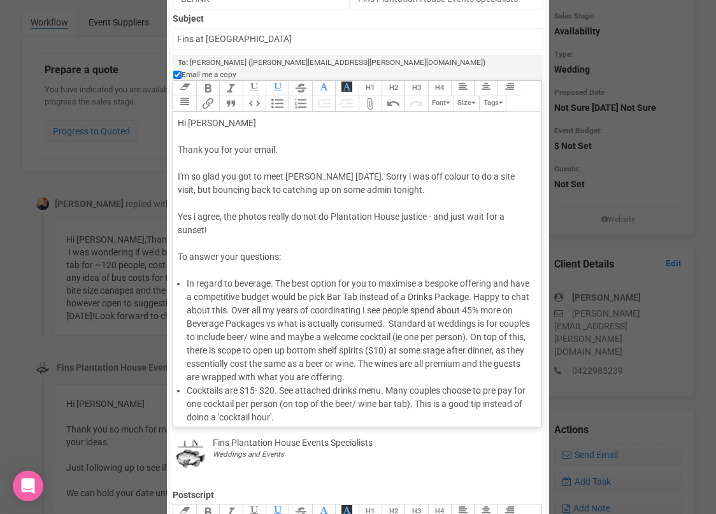
click at [288, 163] on div "Hi [PERSON_NAME] Thank you for your email. I'm so glad you got to meet Vinciane…" at bounding box center [355, 197] width 354 height 160
click at [409, 163] on div "Hi [PERSON_NAME] Thank you for your email. I'm so glad you got to meet Vinciane…" at bounding box center [355, 197] width 354 height 160
click at [245, 178] on div "Hi [PERSON_NAME] Thank you for your email. I'm so glad you got to meet Vinciane…" at bounding box center [355, 197] width 354 height 160
drag, startPoint x: 358, startPoint y: 177, endPoint x: 337, endPoint y: 174, distance: 21.8
click at [337, 174] on div "Hi [PERSON_NAME] Thank you for your email. I'm so glad you got to meet Vinciane…" at bounding box center [355, 197] width 354 height 160
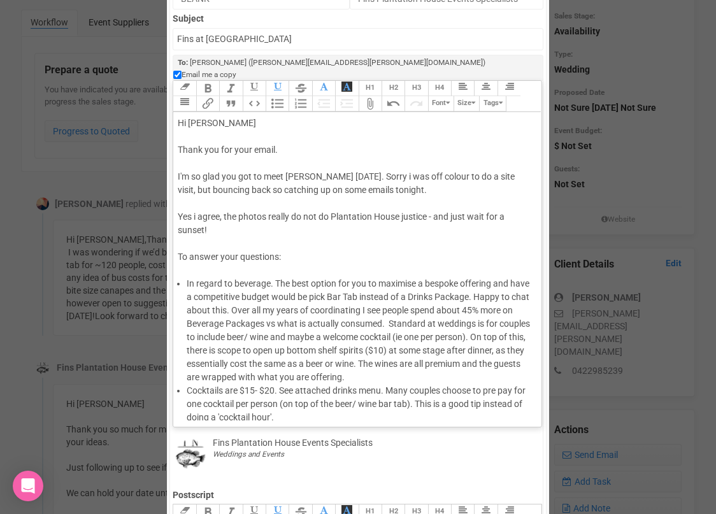
click at [404, 179] on div "Hi [PERSON_NAME] Thank you for your email. I'm so glad you got to meet Vinciane…" at bounding box center [355, 197] width 354 height 160
click at [278, 277] on li "In regard to beverage. The best option for you to maximise a bespoke offering a…" at bounding box center [359, 330] width 345 height 107
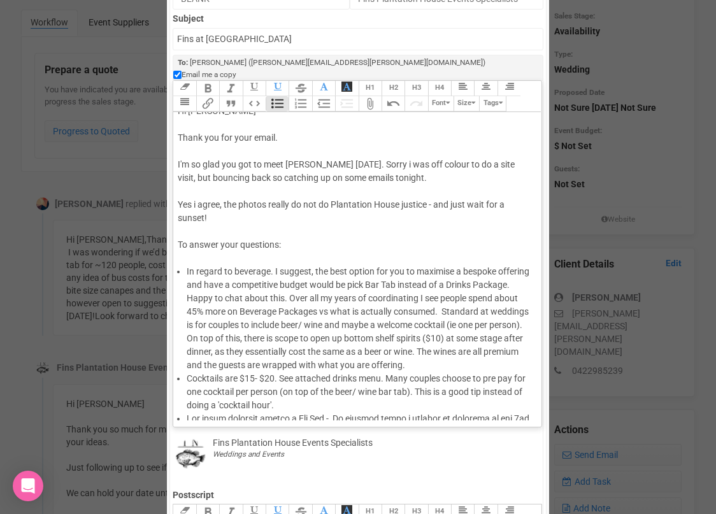
scroll to position [13, 0]
click at [415, 350] on li "In regard to beverage. I suggest, the best option for you to maximise a bespoke…" at bounding box center [359, 317] width 345 height 107
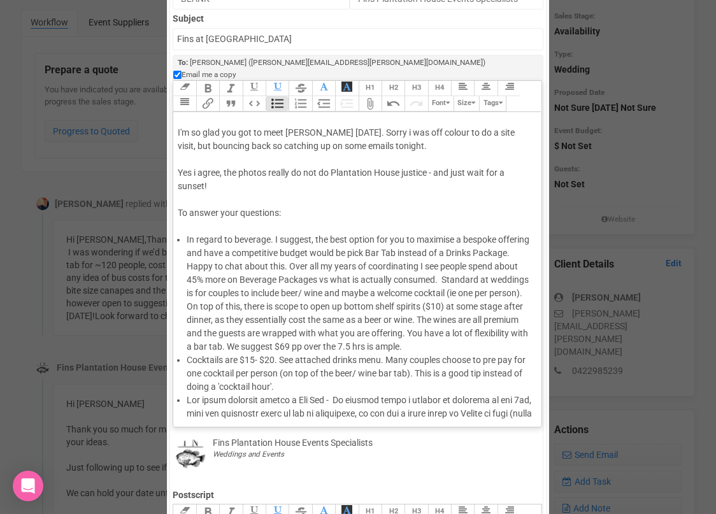
scroll to position [46, 0]
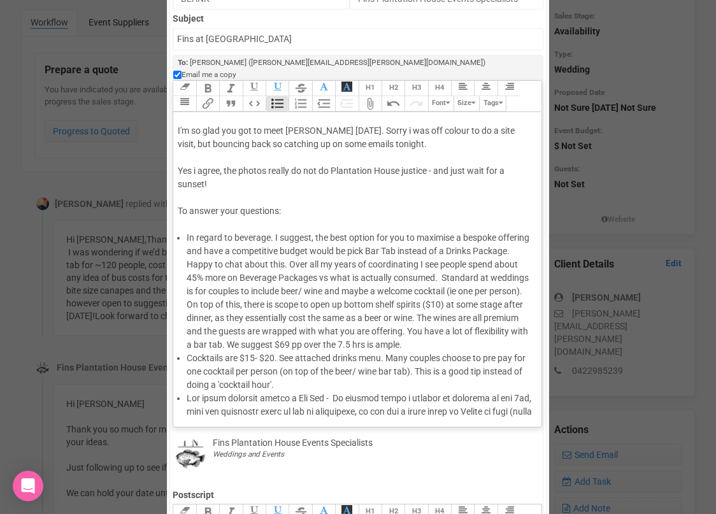
click at [292, 372] on li "Cocktails are $15- $20. See attached drinks menu. Many couples choose to pre pa…" at bounding box center [359, 371] width 345 height 40
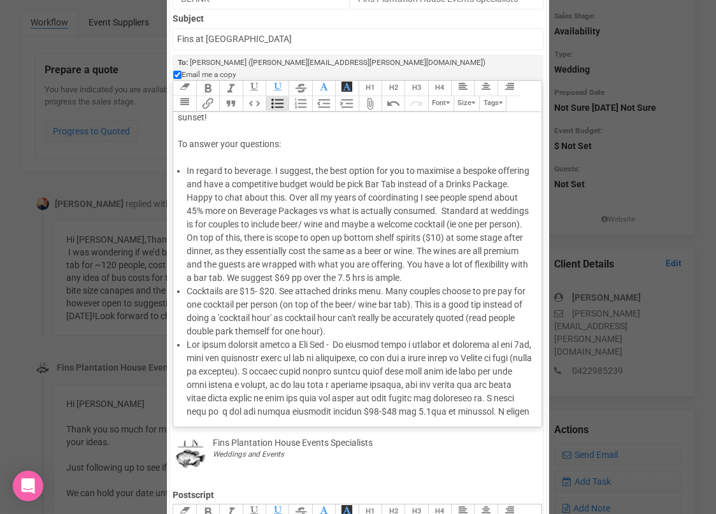
scroll to position [113, 0]
click at [191, 344] on li at bounding box center [359, 430] width 345 height 187
click at [513, 344] on li at bounding box center [359, 430] width 345 height 187
drag, startPoint x: 524, startPoint y: 345, endPoint x: 491, endPoint y: 345, distance: 33.1
click at [491, 345] on li at bounding box center [359, 430] width 345 height 187
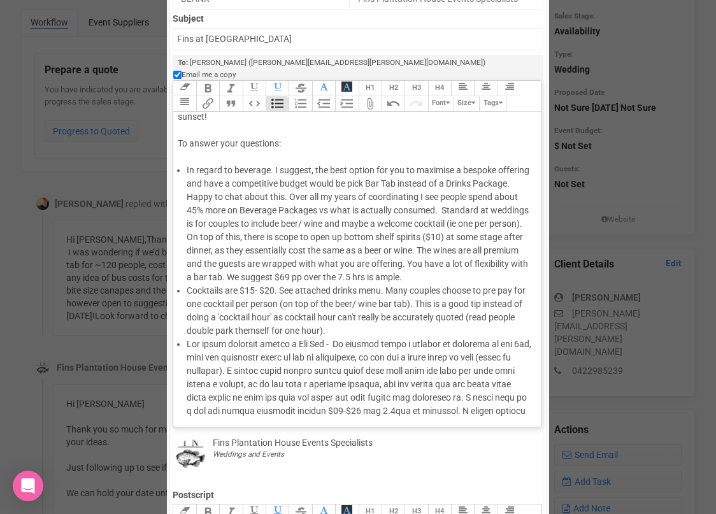
click at [374, 358] on li at bounding box center [359, 430] width 345 height 187
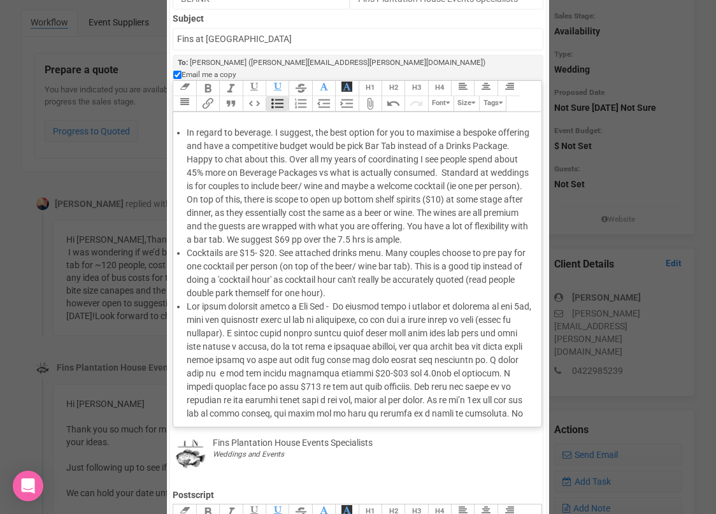
scroll to position [153, 0]
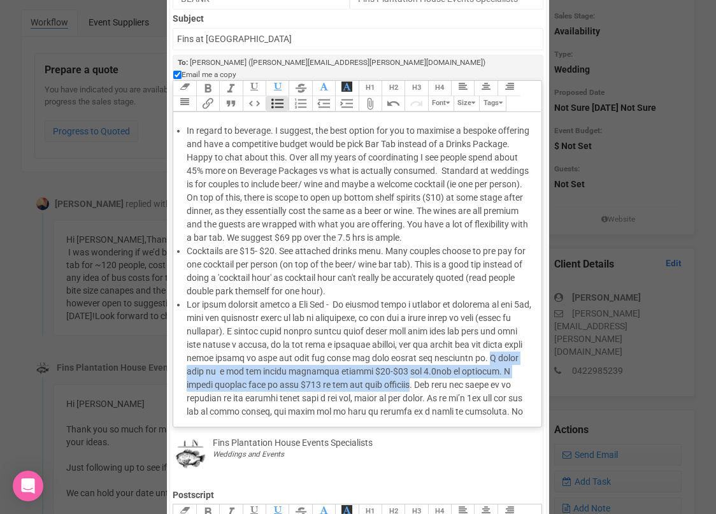
drag, startPoint x: 459, startPoint y: 375, endPoint x: 197, endPoint y: 362, distance: 262.7
click at [197, 362] on li at bounding box center [359, 398] width 345 height 201
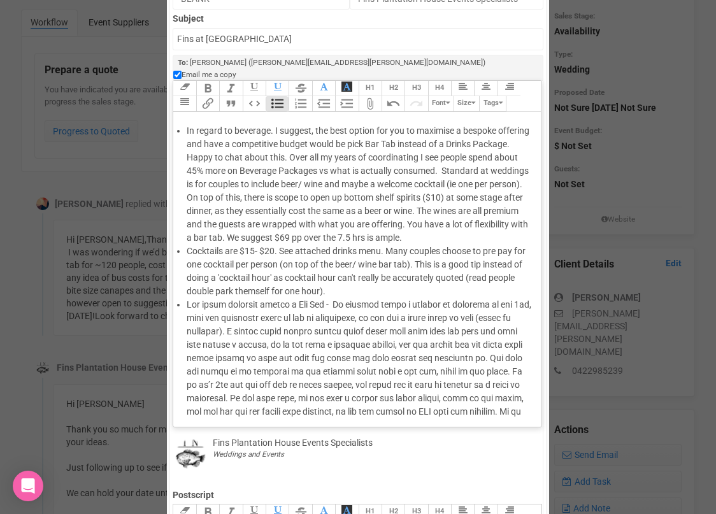
click at [414, 225] on li "In regard to beverage. I suggest, the best option for you to maximise a bespoke…" at bounding box center [359, 184] width 345 height 120
paste trix-editor "span style="background-color: rgb(255, 255, 255); font-family: Roboto, Helvetic…"
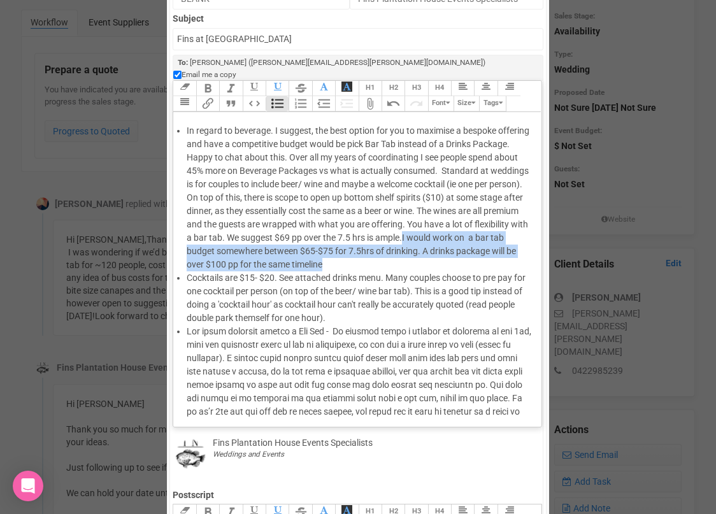
drag, startPoint x: 406, startPoint y: 225, endPoint x: 408, endPoint y: 248, distance: 22.4
click at [408, 248] on li "In regard to beverage. I suggest, the best option for you to maximise a bespoke…" at bounding box center [359, 197] width 345 height 147
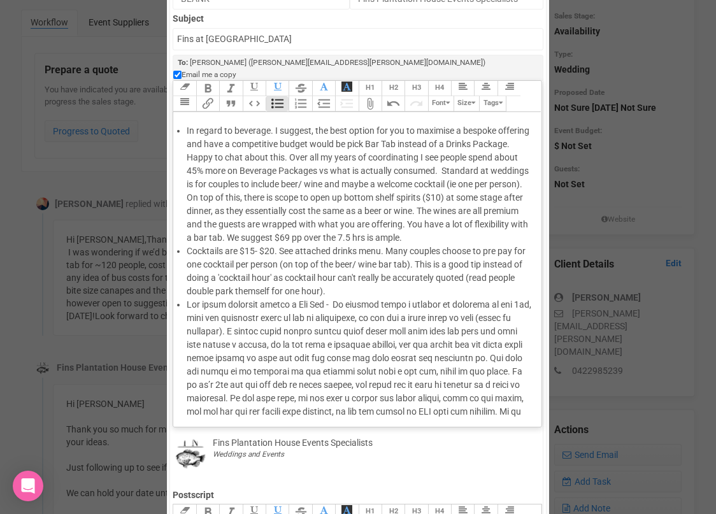
click at [362, 276] on li "Cocktails are $15- $20. See attached drinks menu. Many couples choose to pre pa…" at bounding box center [359, 271] width 345 height 53
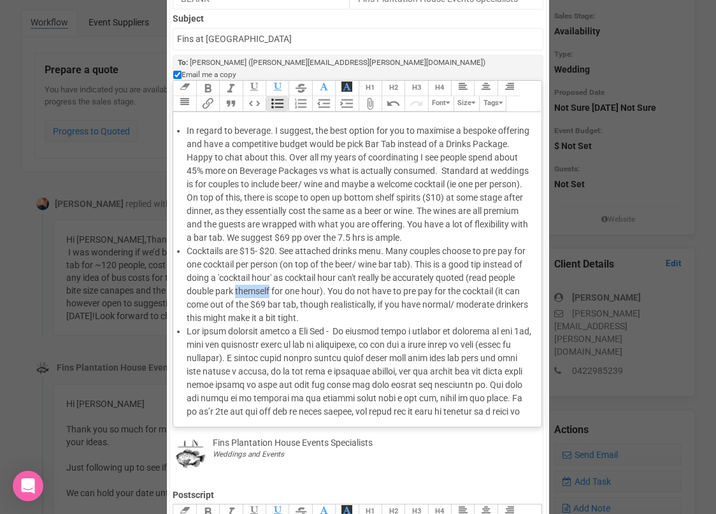
click at [266, 279] on li "Cocktails are $15- $20. See attached drinks menu. Many couples choose to pre pa…" at bounding box center [359, 285] width 345 height 80
click at [271, 279] on li "Cocktails are $15- $20. See attached drinks menu. Many couples choose to pre pa…" at bounding box center [359, 285] width 345 height 80
click at [287, 325] on li at bounding box center [359, 412] width 345 height 174
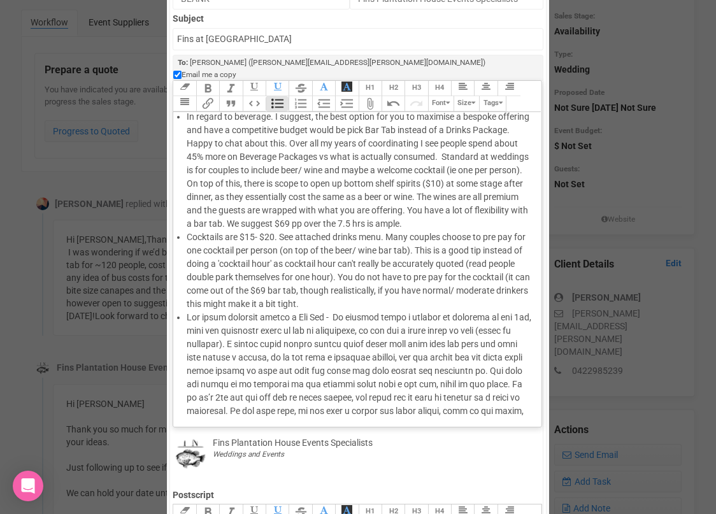
scroll to position [174, 0]
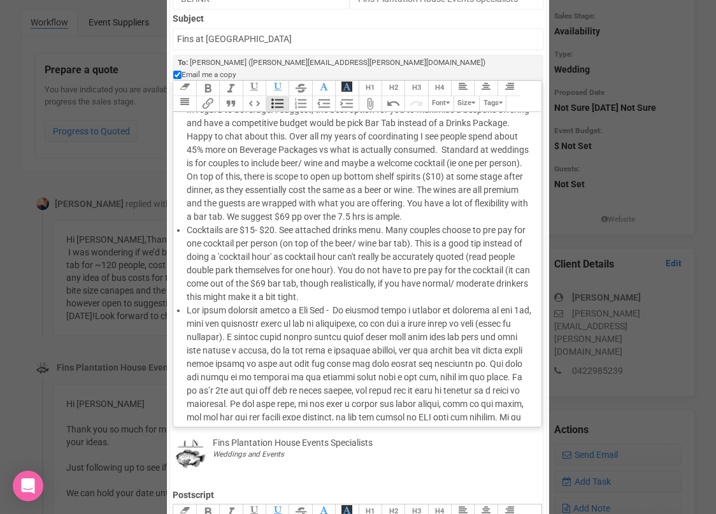
click at [344, 282] on li "Cocktails are $15- $20. See attached drinks menu. Many couples choose to pre pa…" at bounding box center [359, 264] width 345 height 80
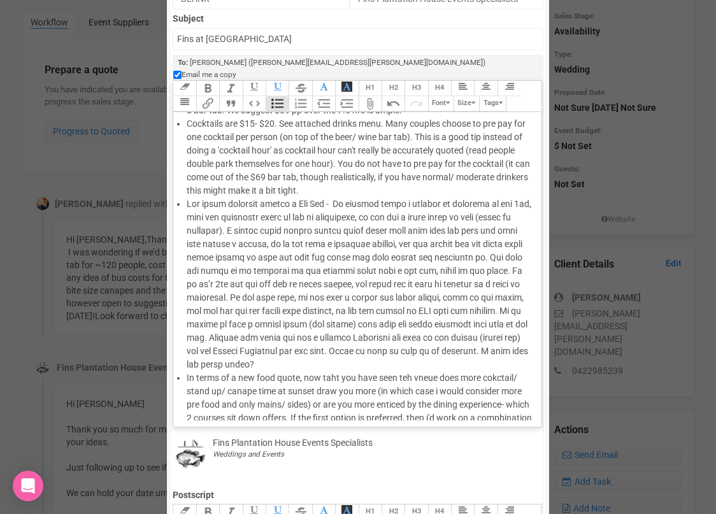
scroll to position [291, 0]
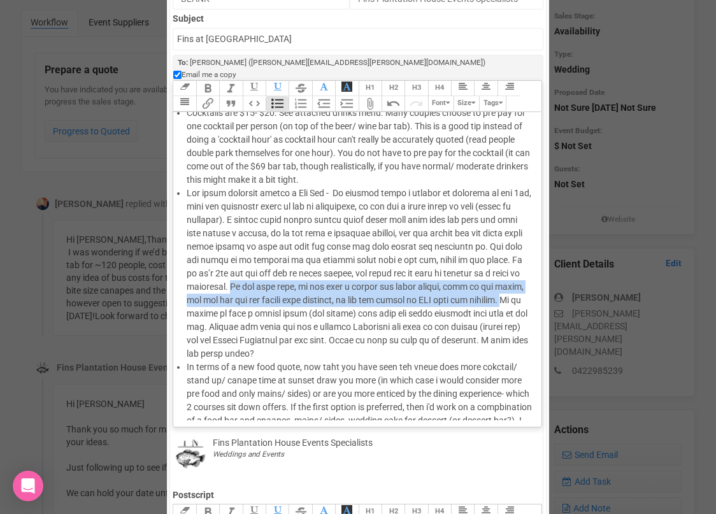
drag, startPoint x: 262, startPoint y: 275, endPoint x: 216, endPoint y: 300, distance: 52.1
click at [216, 300] on li at bounding box center [359, 274] width 345 height 174
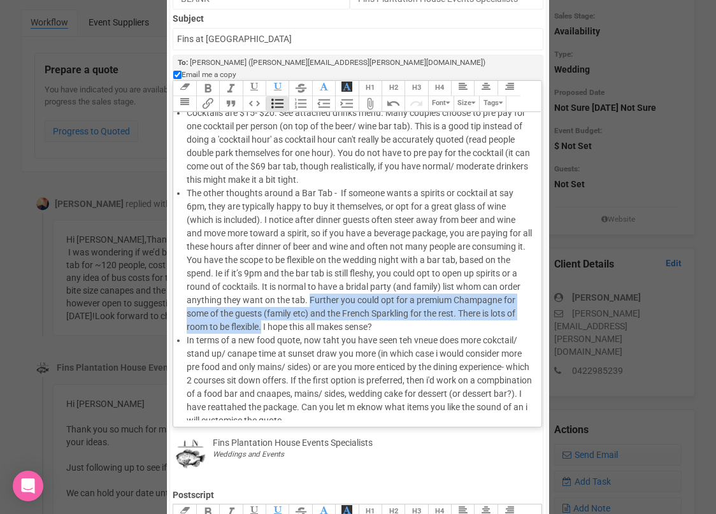
drag, startPoint x: 307, startPoint y: 285, endPoint x: 263, endPoint y: 314, distance: 52.8
click at [263, 314] on li "The other thoughts around a Bar Tab - If someone wants a spirits or cocktail at…" at bounding box center [359, 260] width 345 height 147
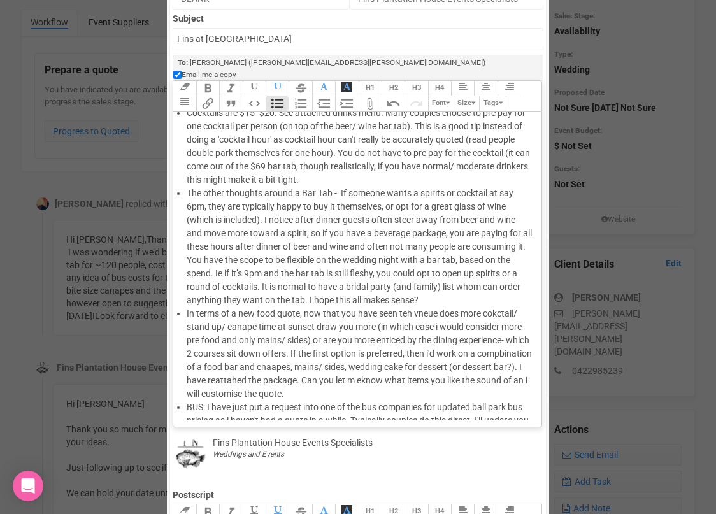
click at [408, 307] on li "In terms of a new food quote, now that you have seen teh vneue does more cokcta…" at bounding box center [359, 354] width 345 height 94
click at [277, 313] on li "In terms of a new food quote, now that you have seen the venue, i have a couple…" at bounding box center [359, 354] width 345 height 94
click at [481, 313] on li "In terms of a new food quote, now that you have seen the venue, i have a couple…" at bounding box center [359, 354] width 345 height 94
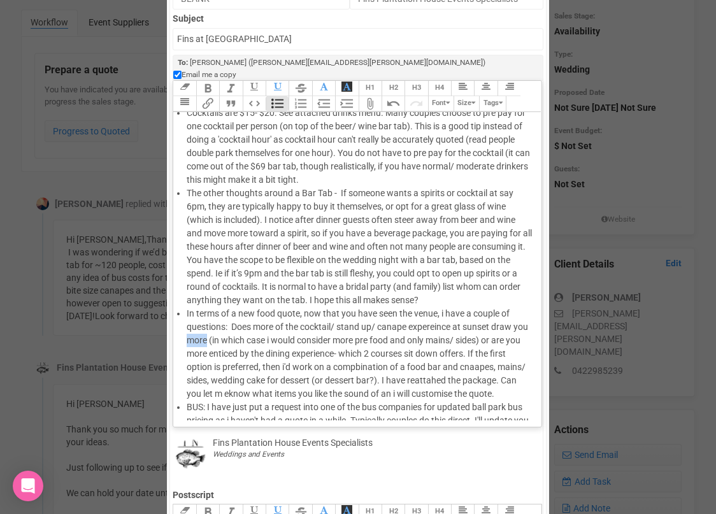
drag, startPoint x: 208, startPoint y: 330, endPoint x: 187, endPoint y: 330, distance: 21.0
click at [187, 330] on li "In terms of a new food quote, now that you have seen the venue, i have a couple…" at bounding box center [359, 354] width 345 height 94
click at [420, 329] on li "In terms of a new food quote, now that you have seen the venue, i have a couple…" at bounding box center [359, 354] width 345 height 94
click at [486, 326] on li "In terms of a new food quote, now that you have seen the venue, i have a couple…" at bounding box center [359, 354] width 345 height 94
click at [309, 341] on li "In terms of a new food quote, now that you have seen the venue, i have a couple…" at bounding box center [359, 354] width 345 height 94
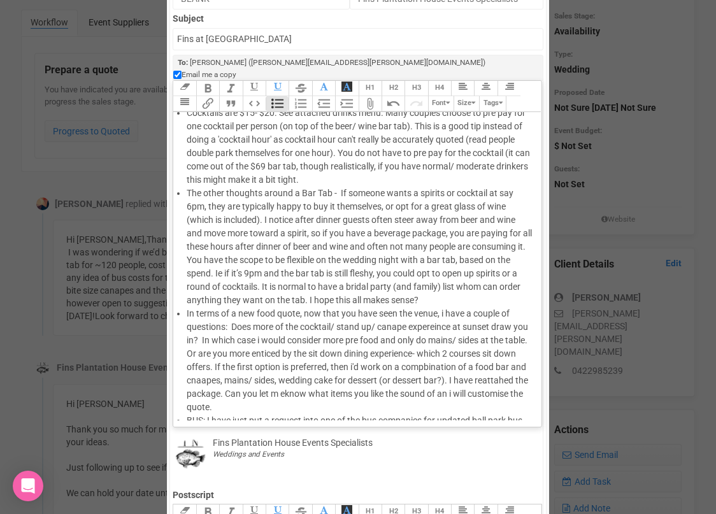
click at [488, 340] on li "In terms of a new food quote, now that you have seen the venue, i have a couple…" at bounding box center [359, 360] width 345 height 107
click at [448, 340] on li "In terms of a new food quote, now that you have seen the venue, i have a couple…" at bounding box center [359, 360] width 345 height 107
drag, startPoint x: 350, startPoint y: 355, endPoint x: 290, endPoint y: 356, distance: 59.9
click at [290, 356] on li "In terms of a new food quote, now that you have seen the venue, i have a couple…" at bounding box center [359, 360] width 345 height 107
click at [290, 364] on li "In terms of a new food quote, now that you have seen the venue, i have a couple…" at bounding box center [359, 360] width 345 height 107
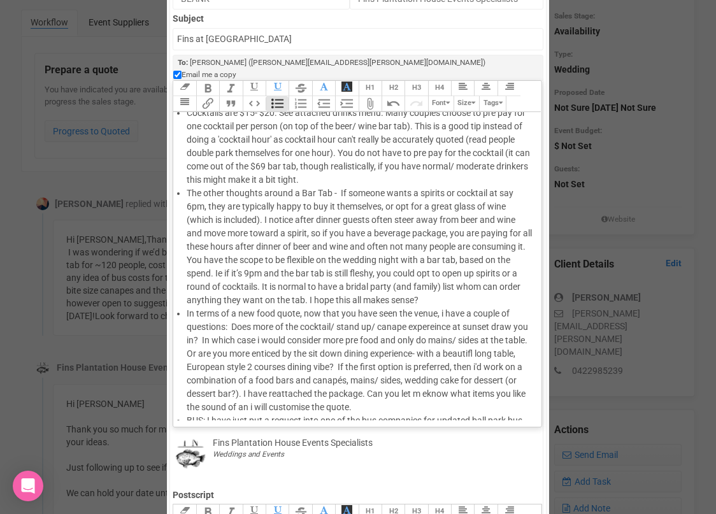
click at [328, 378] on li "In terms of a new food quote, now that you have seen the venue, i have a couple…" at bounding box center [359, 360] width 345 height 107
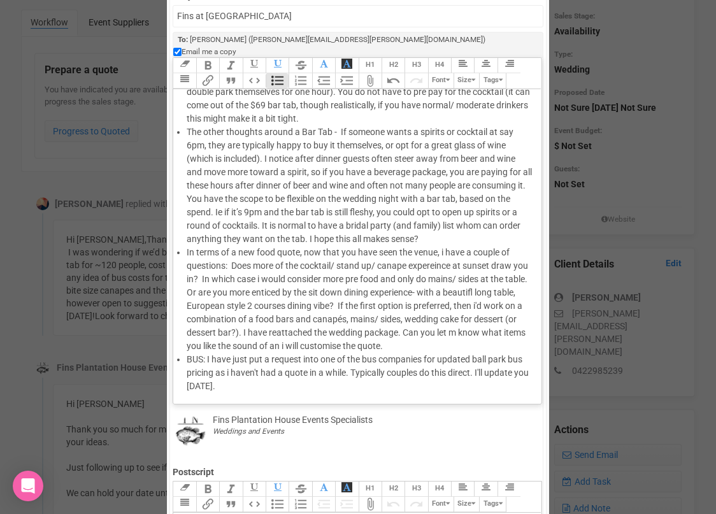
scroll to position [164, 0]
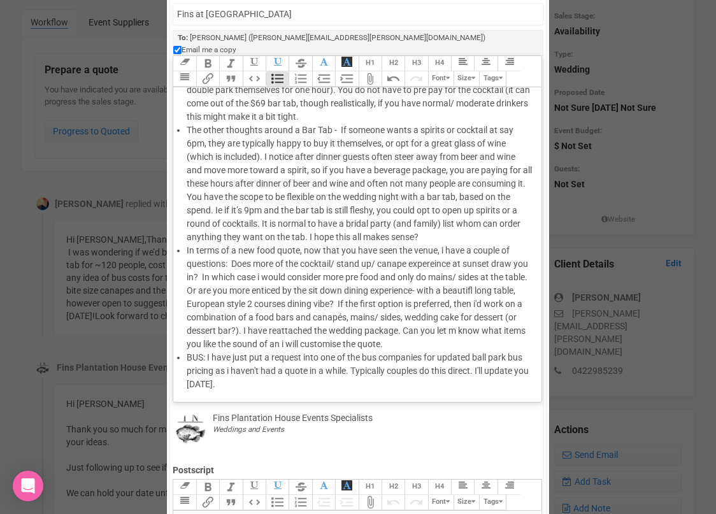
click at [290, 370] on li "BUS: I have just put a request into one of the bus companies for updated ball p…" at bounding box center [359, 371] width 345 height 40
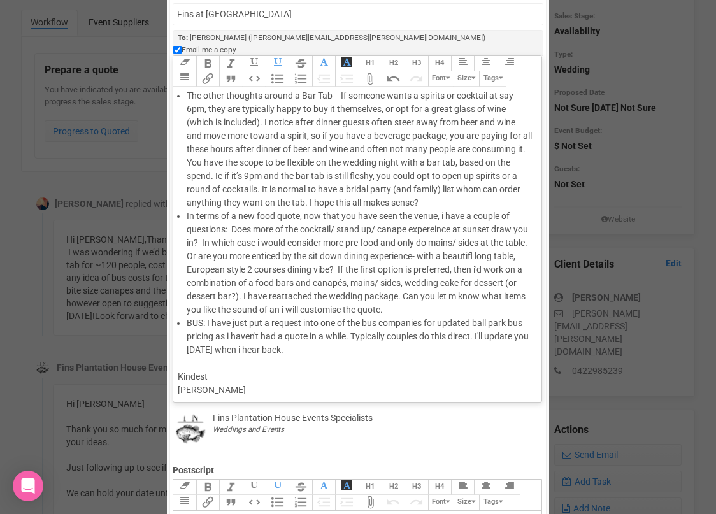
scroll to position [390, 0]
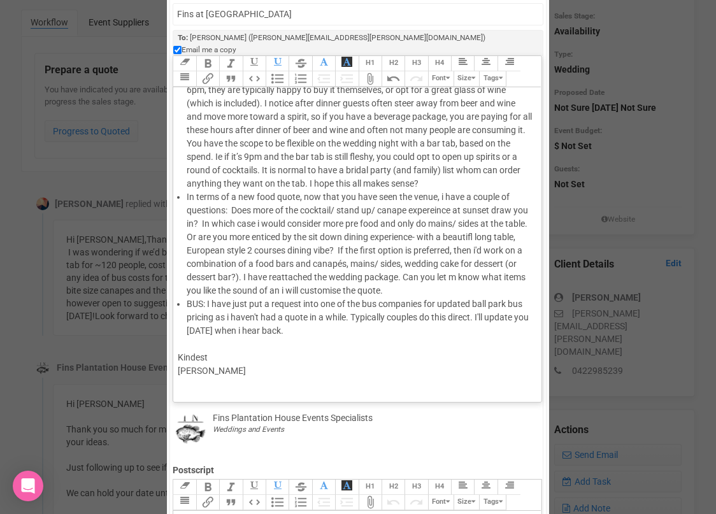
type trix-editor "<div>Hi [PERSON_NAME];<br><br>Thank you for your email.&nbsp;<br><br>I'm so gla…"
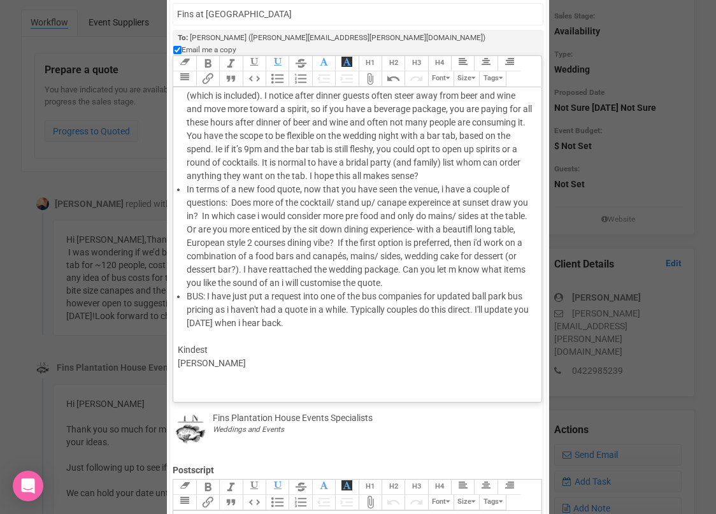
click at [381, 70] on trix-toolbar "Link Unlink Bold Italic Strikethrough H1 H2 H3 H4 Link Quote Code Bullets Numbe…" at bounding box center [356, 71] width 367 height 31
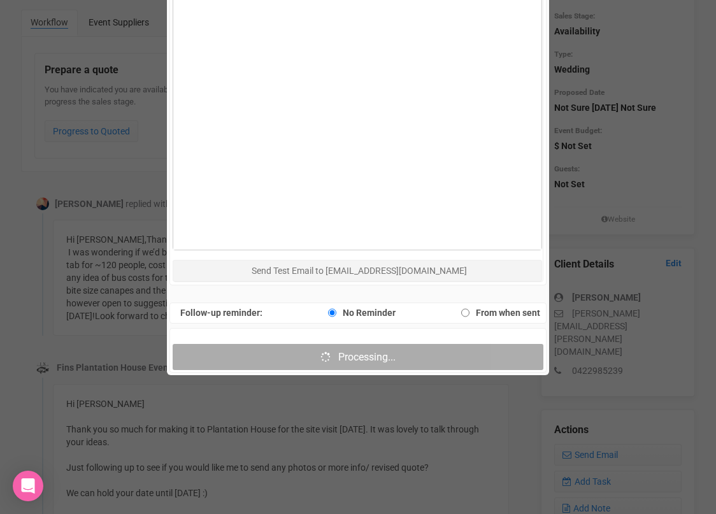
scroll to position [737, 0]
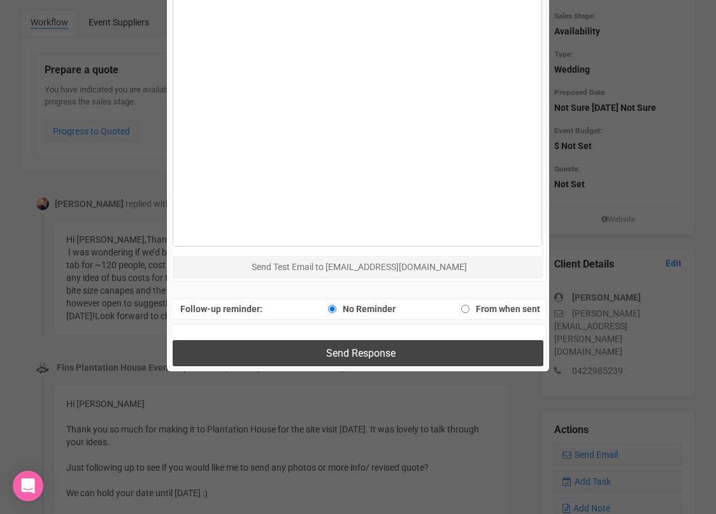
click at [358, 347] on span "Send Response" at bounding box center [360, 353] width 69 height 12
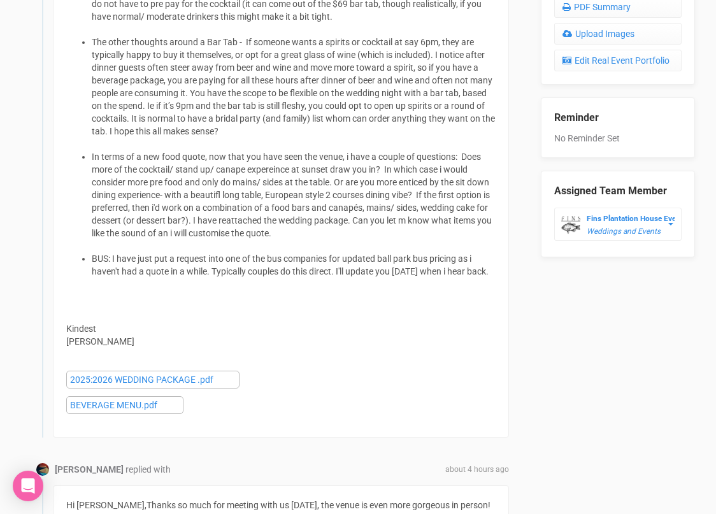
scroll to position [682, 0]
